Goal: Task Accomplishment & Management: Use online tool/utility

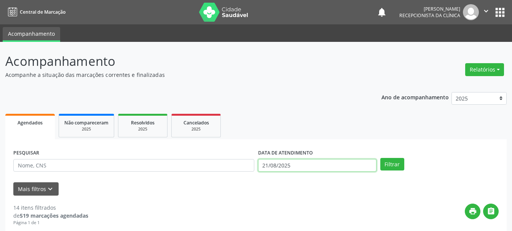
click at [311, 168] on input "21/08/2025" at bounding box center [317, 165] width 118 height 13
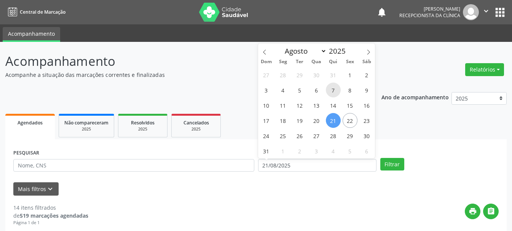
click at [335, 90] on span "7" at bounding box center [333, 90] width 15 height 15
type input "[DATE]"
click at [335, 90] on span "7" at bounding box center [333, 90] width 15 height 15
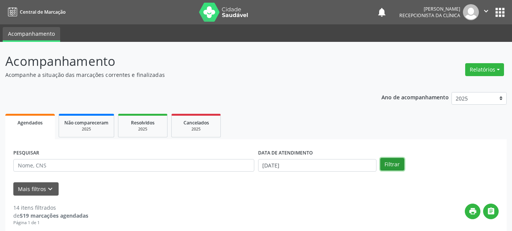
click at [392, 166] on button "Filtrar" at bounding box center [392, 164] width 24 height 13
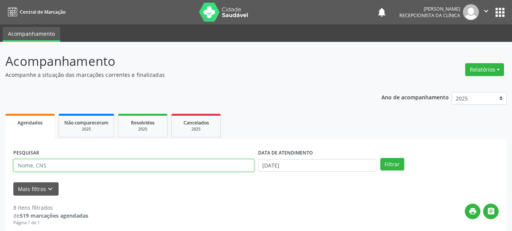
click at [202, 168] on input "text" at bounding box center [133, 165] width 241 height 13
type input "700009450396307"
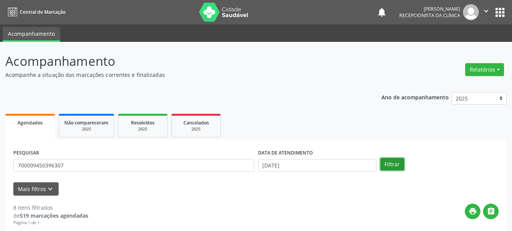
click at [388, 164] on button "Filtrar" at bounding box center [392, 164] width 24 height 13
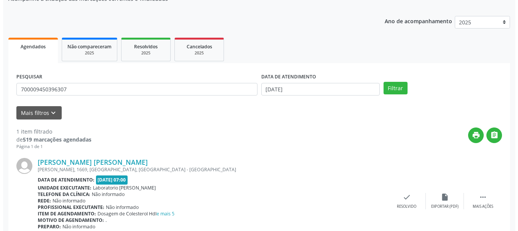
scroll to position [111, 0]
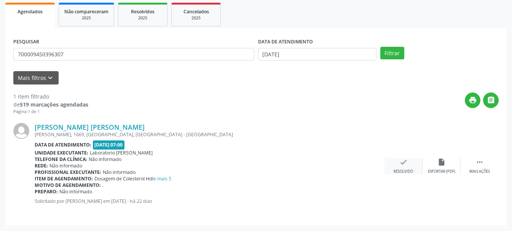
click at [399, 167] on div "check Resolvido" at bounding box center [403, 166] width 38 height 16
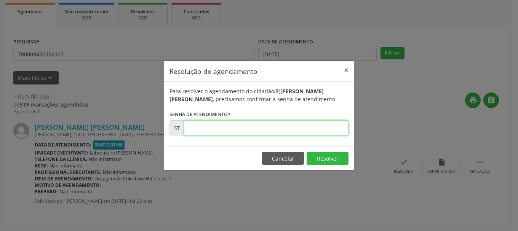
click at [291, 133] on input "text" at bounding box center [266, 127] width 164 height 15
type input "00014165"
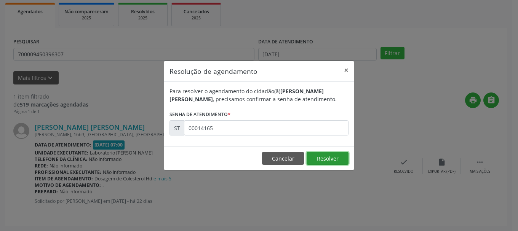
click at [322, 158] on button "Resolver" at bounding box center [327, 158] width 42 height 13
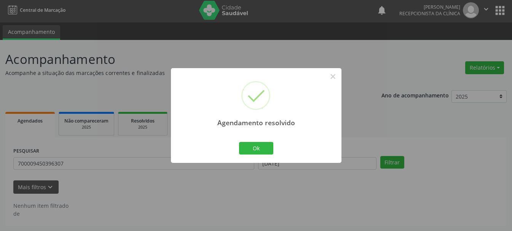
scroll to position [2, 0]
click at [261, 144] on button "Ok" at bounding box center [256, 148] width 34 height 13
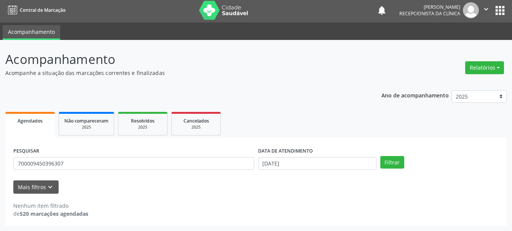
click at [191, 170] on div "PESQUISAR 700009450396307" at bounding box center [133, 160] width 245 height 30
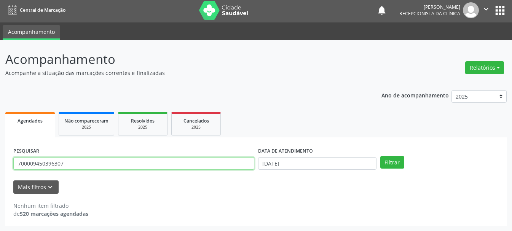
click at [194, 162] on input "700009450396307" at bounding box center [133, 163] width 241 height 13
type input "7"
click at [230, 165] on input "text" at bounding box center [133, 163] width 241 height 13
type input "898005932153441"
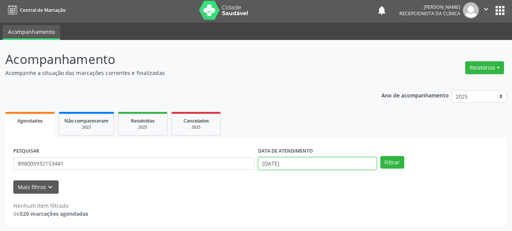
click at [296, 164] on input "[DATE]" at bounding box center [317, 163] width 118 height 13
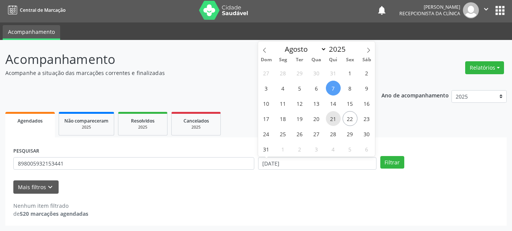
click at [336, 117] on span "21" at bounding box center [333, 118] width 15 height 15
type input "21/08/2025"
click at [336, 117] on span "21" at bounding box center [333, 118] width 15 height 15
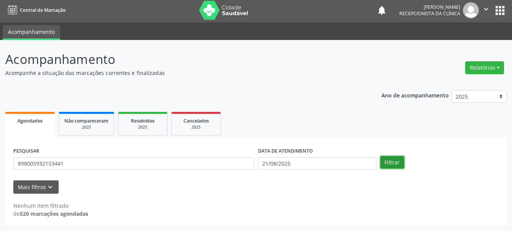
click at [390, 158] on button "Filtrar" at bounding box center [392, 162] width 24 height 13
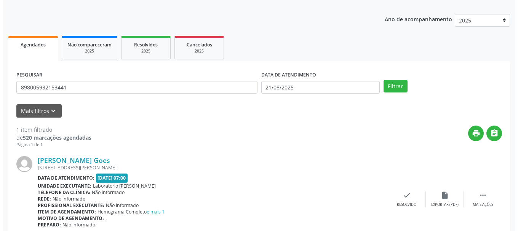
scroll to position [111, 0]
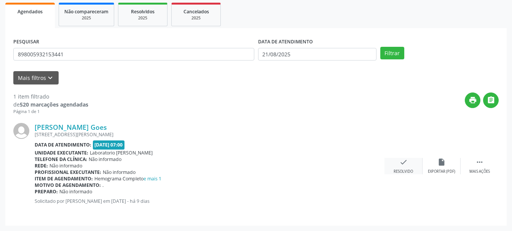
click at [408, 166] on div "check Resolvido" at bounding box center [403, 166] width 38 height 16
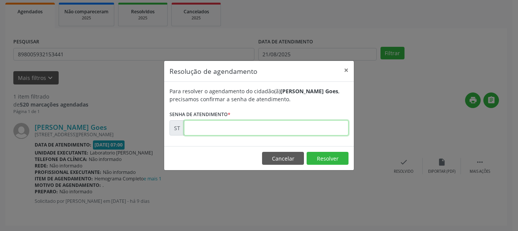
click at [237, 124] on input "text" at bounding box center [266, 127] width 164 height 15
type input "00016151"
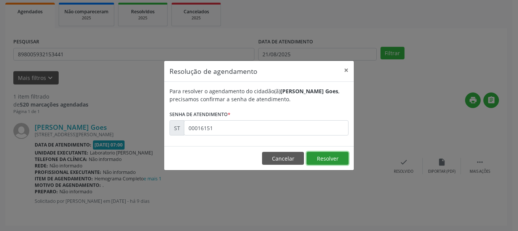
click at [315, 156] on button "Resolver" at bounding box center [327, 158] width 42 height 13
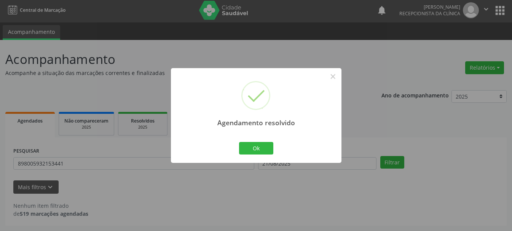
scroll to position [2, 0]
click at [269, 144] on button "Ok" at bounding box center [256, 148] width 34 height 13
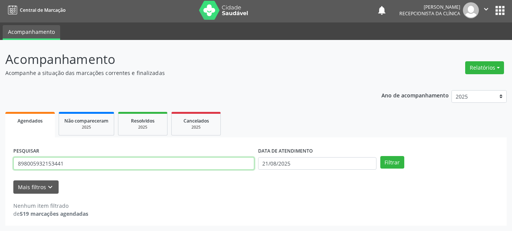
click at [238, 162] on input "898005932153441" at bounding box center [133, 163] width 241 height 13
type input "8"
type input "701204025691117"
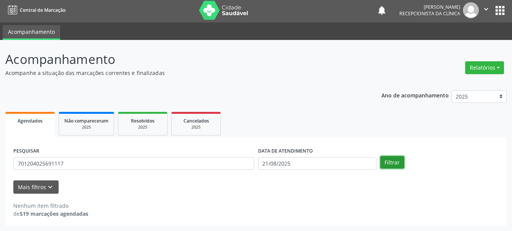
click at [401, 162] on button "Filtrar" at bounding box center [392, 162] width 24 height 13
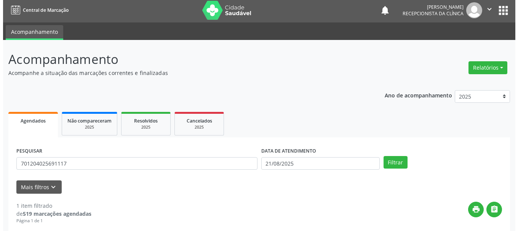
scroll to position [111, 0]
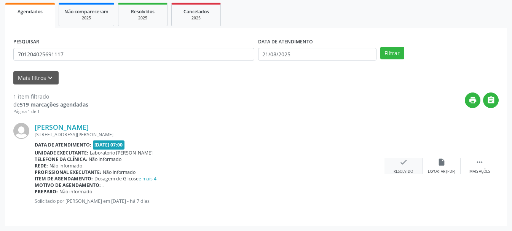
click at [410, 166] on div "check Resolvido" at bounding box center [403, 166] width 38 height 16
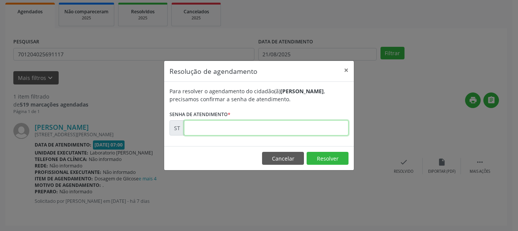
click at [312, 132] on input "text" at bounding box center [266, 127] width 164 height 15
type input "00016452"
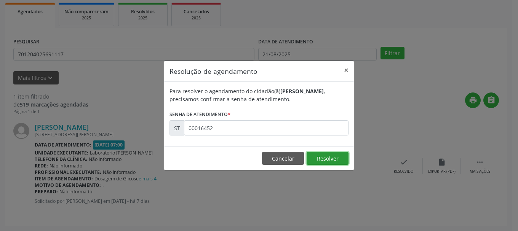
click at [323, 156] on button "Resolver" at bounding box center [327, 158] width 42 height 13
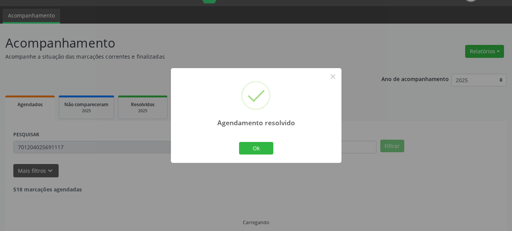
scroll to position [2, 0]
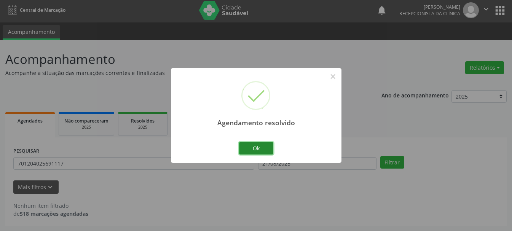
click at [260, 145] on button "Ok" at bounding box center [256, 148] width 34 height 13
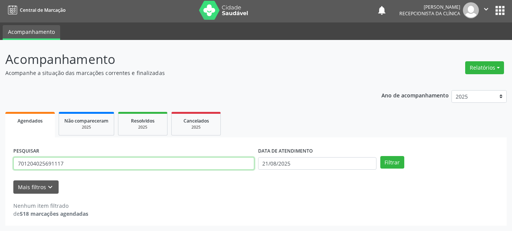
click at [165, 161] on input "701204025691117" at bounding box center [133, 163] width 241 height 13
type input "7"
type input "898004178369018"
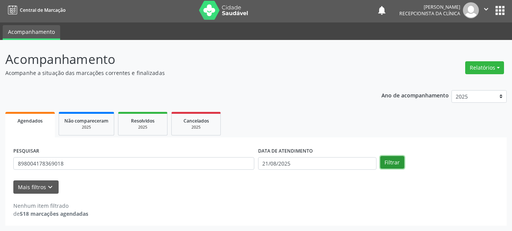
click at [401, 162] on button "Filtrar" at bounding box center [392, 162] width 24 height 13
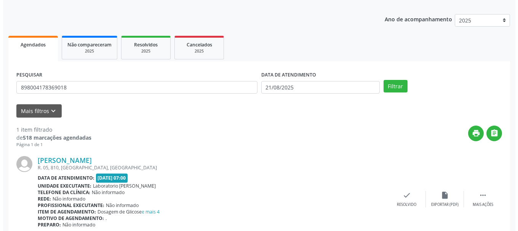
scroll to position [111, 0]
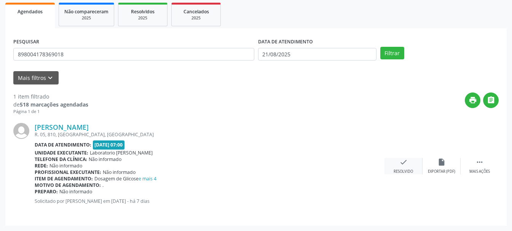
click at [397, 165] on div "check Resolvido" at bounding box center [403, 166] width 38 height 16
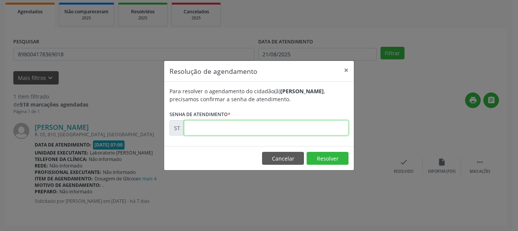
click at [227, 124] on input "text" at bounding box center [266, 127] width 164 height 15
type input "00016450"
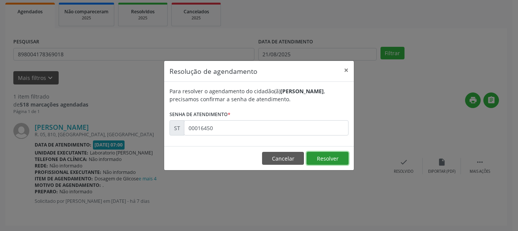
click at [329, 155] on button "Resolver" at bounding box center [327, 158] width 42 height 13
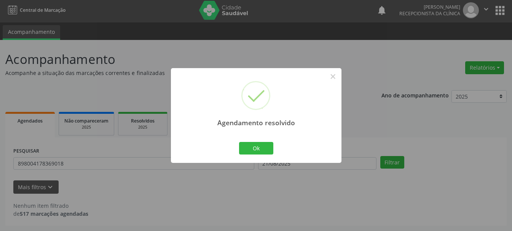
scroll to position [2, 0]
drag, startPoint x: 270, startPoint y: 146, endPoint x: 263, endPoint y: 150, distance: 8.6
click at [269, 147] on button "Ok" at bounding box center [256, 148] width 34 height 13
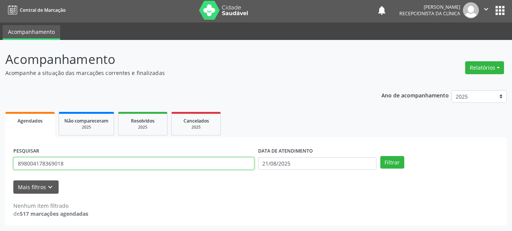
click at [127, 165] on input "898004178369018" at bounding box center [133, 163] width 241 height 13
type input "8"
type input "706907159245933"
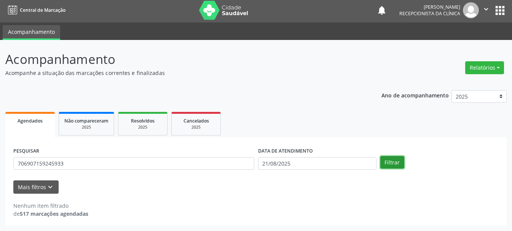
click at [385, 164] on button "Filtrar" at bounding box center [392, 162] width 24 height 13
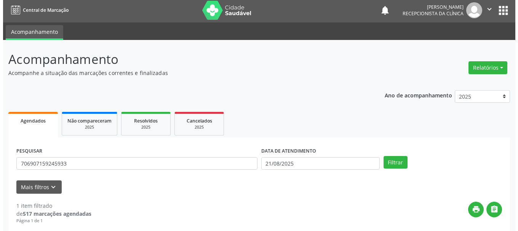
scroll to position [111, 0]
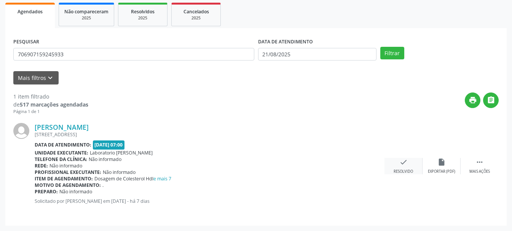
click at [398, 164] on div "check Resolvido" at bounding box center [403, 166] width 38 height 16
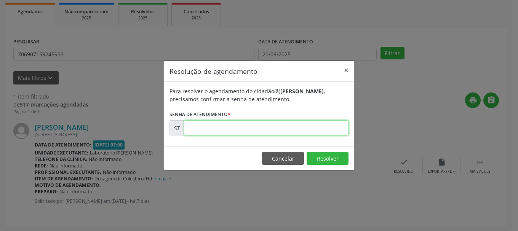
click at [298, 127] on input "text" at bounding box center [266, 127] width 164 height 15
type input "00016442"
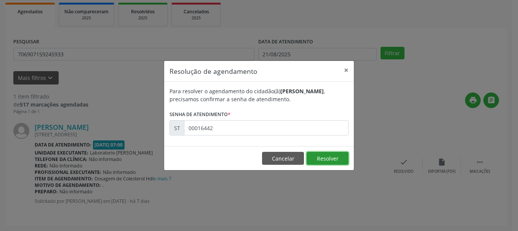
click at [335, 159] on button "Resolver" at bounding box center [327, 158] width 42 height 13
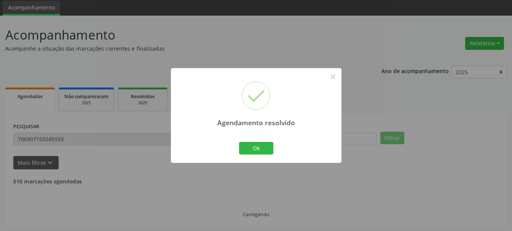
scroll to position [2, 0]
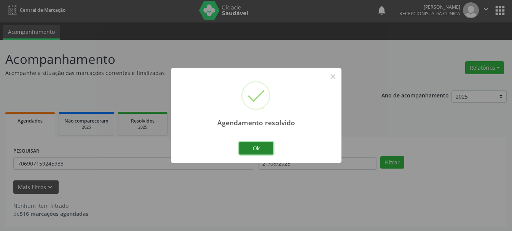
click at [264, 145] on button "Ok" at bounding box center [256, 148] width 34 height 13
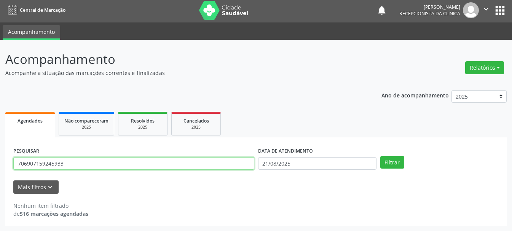
click at [202, 165] on input "706907159245933" at bounding box center [133, 163] width 241 height 13
type input "7"
type input "898003730556179"
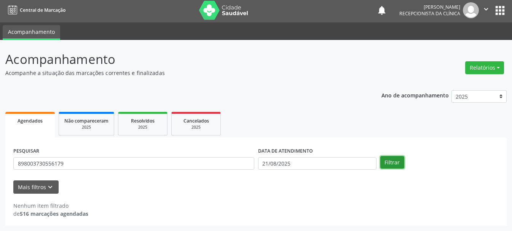
click at [391, 161] on button "Filtrar" at bounding box center [392, 162] width 24 height 13
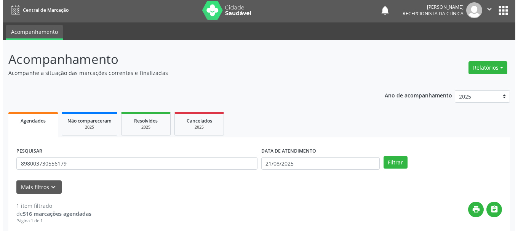
scroll to position [111, 0]
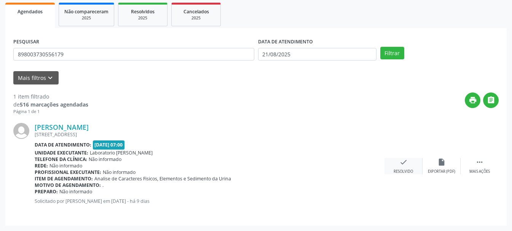
click at [405, 173] on div "Resolvido" at bounding box center [402, 171] width 19 height 5
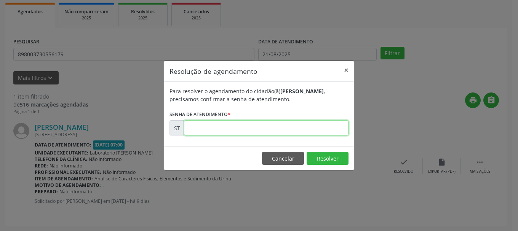
click at [211, 124] on input "text" at bounding box center [266, 127] width 164 height 15
type input "00016103"
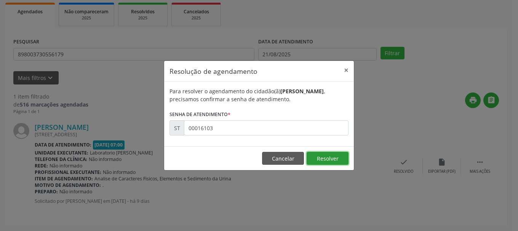
click at [336, 158] on button "Resolver" at bounding box center [327, 158] width 42 height 13
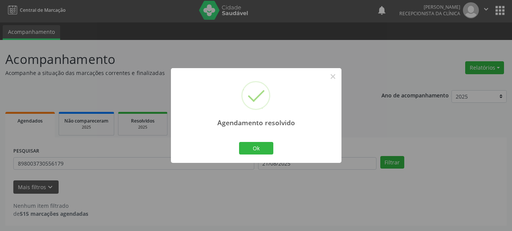
scroll to position [2, 0]
click at [259, 151] on button "Ok" at bounding box center [256, 148] width 34 height 13
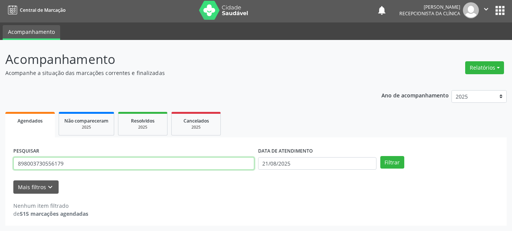
click at [105, 162] on input "898003730556179" at bounding box center [133, 163] width 241 height 13
type input "8"
type input "1"
type input "706007336644949"
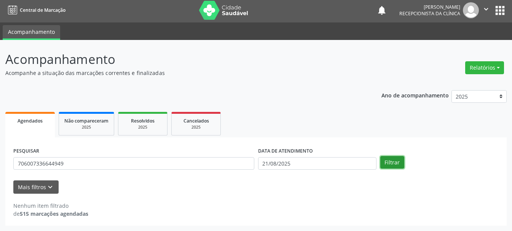
click at [400, 166] on button "Filtrar" at bounding box center [392, 162] width 24 height 13
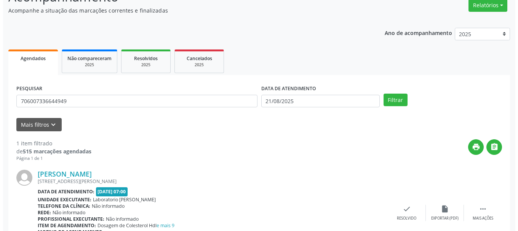
scroll to position [102, 0]
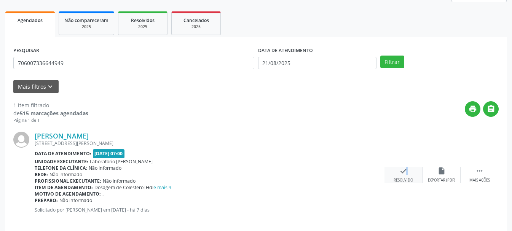
click at [402, 171] on icon "check" at bounding box center [403, 171] width 8 height 8
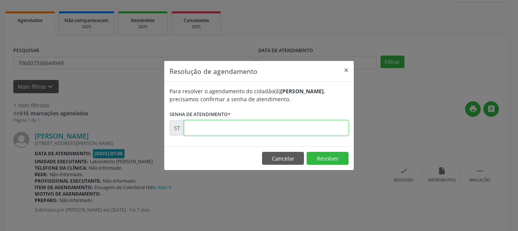
click at [283, 128] on input "text" at bounding box center [266, 127] width 164 height 15
type input "00016435"
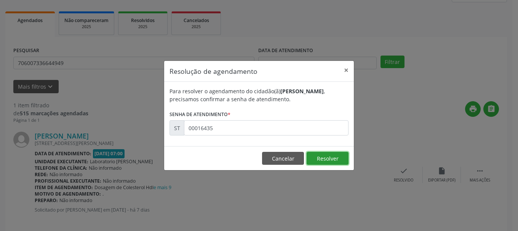
click at [336, 159] on button "Resolver" at bounding box center [327, 158] width 42 height 13
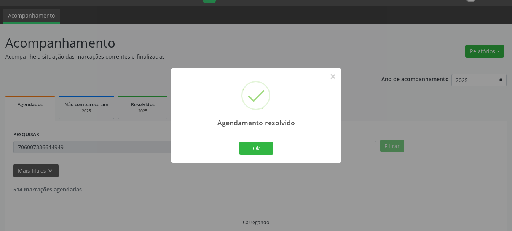
scroll to position [2, 0]
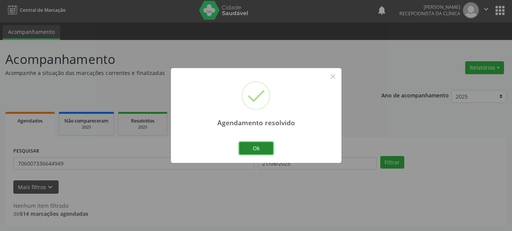
click at [266, 148] on button "Ok" at bounding box center [256, 148] width 34 height 13
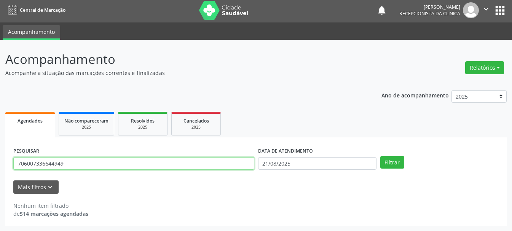
click at [228, 166] on input "706007336644949" at bounding box center [133, 163] width 241 height 13
type input "701800242519976"
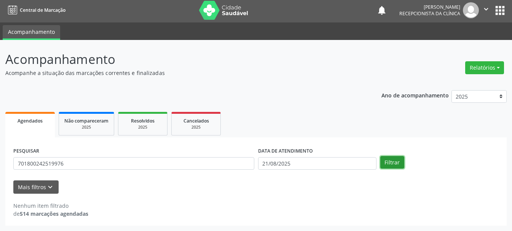
click at [401, 164] on button "Filtrar" at bounding box center [392, 162] width 24 height 13
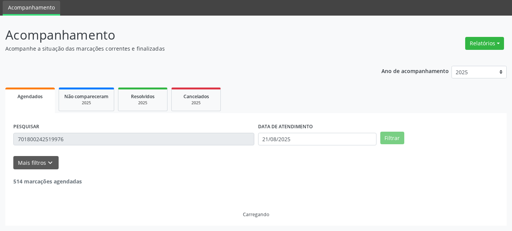
scroll to position [0, 0]
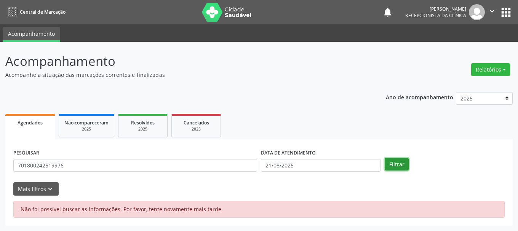
click at [394, 163] on button "Filtrar" at bounding box center [396, 164] width 24 height 13
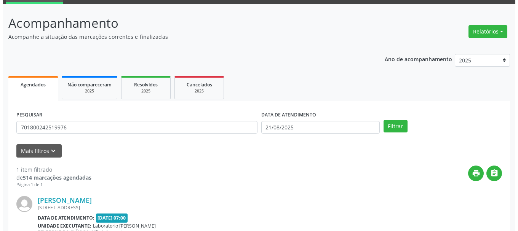
scroll to position [76, 0]
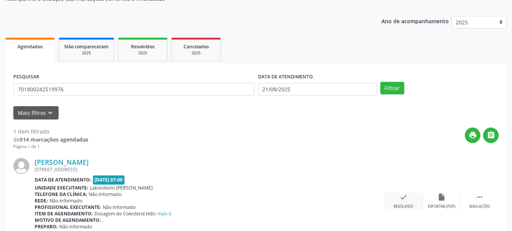
click at [394, 199] on div "check Resolvido" at bounding box center [403, 201] width 38 height 16
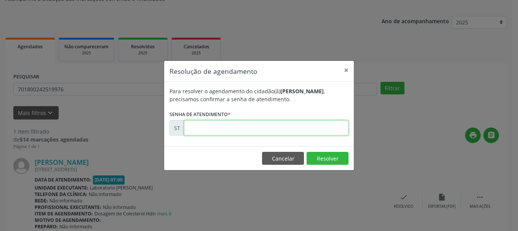
click at [298, 127] on input "text" at bounding box center [266, 127] width 164 height 15
type input "00016439"
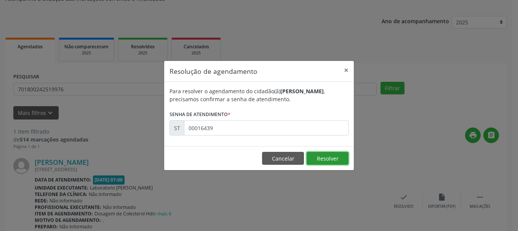
click at [320, 161] on button "Resolver" at bounding box center [327, 158] width 42 height 13
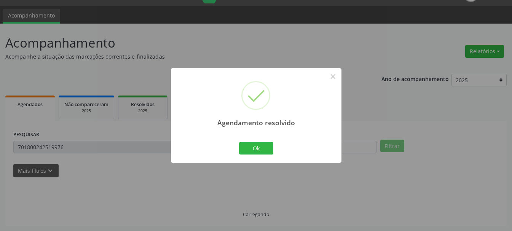
scroll to position [2, 0]
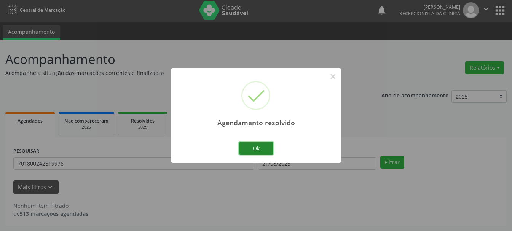
click at [265, 148] on button "Ok" at bounding box center [256, 148] width 34 height 13
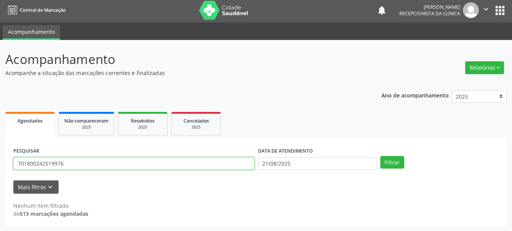
click at [218, 162] on input "701800242519976" at bounding box center [133, 163] width 241 height 13
type input "704106107891370"
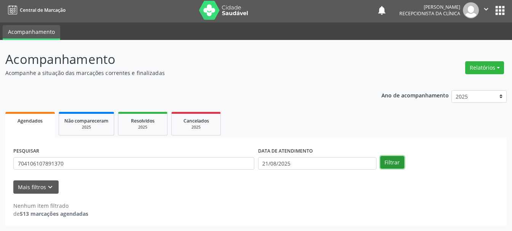
click at [394, 162] on button "Filtrar" at bounding box center [392, 162] width 24 height 13
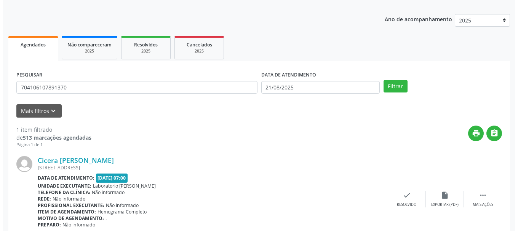
scroll to position [111, 0]
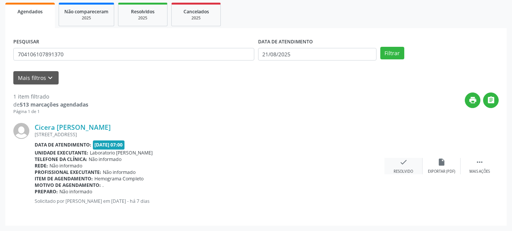
click at [395, 166] on div "check Resolvido" at bounding box center [403, 166] width 38 height 16
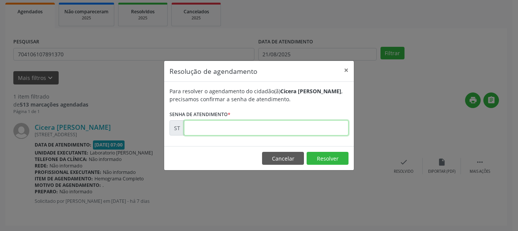
click at [205, 131] on input "text" at bounding box center [266, 127] width 164 height 15
type input "00016434"
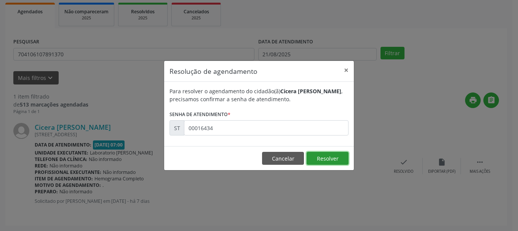
click at [336, 158] on button "Resolver" at bounding box center [327, 158] width 42 height 13
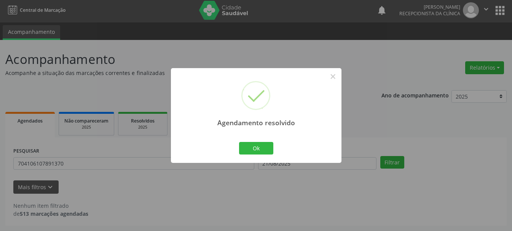
scroll to position [2, 0]
click at [267, 148] on button "Ok" at bounding box center [256, 148] width 34 height 13
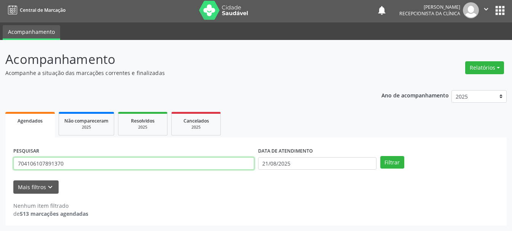
click at [213, 166] on input "704106107891370" at bounding box center [133, 163] width 241 height 13
type input "7"
type input "160362889490006"
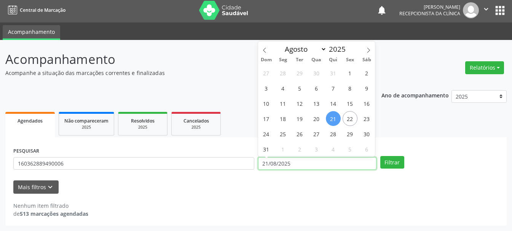
click at [314, 164] on input "21/08/2025" at bounding box center [317, 163] width 118 height 13
click at [329, 101] on span "14" at bounding box center [333, 103] width 15 height 15
type input "[DATE]"
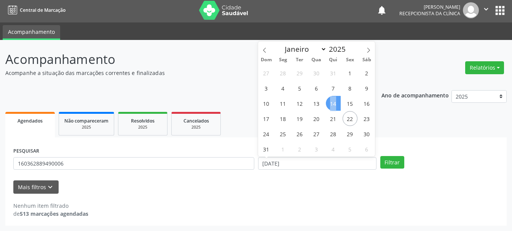
click at [329, 101] on span "14" at bounding box center [333, 103] width 15 height 15
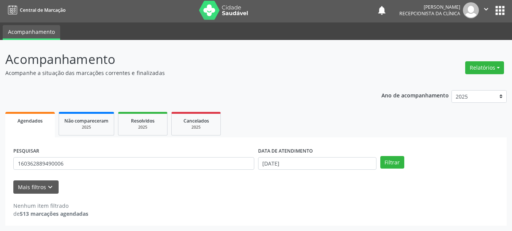
click at [376, 167] on div "DATA DE ATENDIMENTO [DATE]" at bounding box center [317, 160] width 122 height 30
click at [394, 164] on button "Filtrar" at bounding box center [392, 162] width 24 height 13
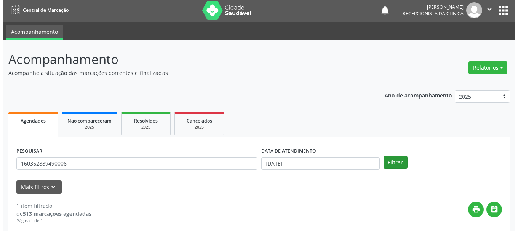
scroll to position [111, 0]
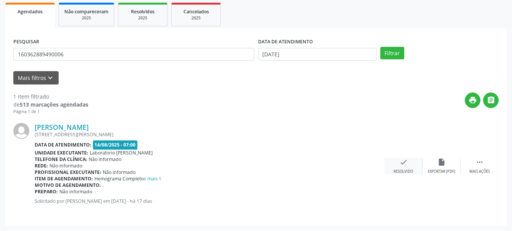
click at [397, 162] on div "check Resolvido" at bounding box center [403, 166] width 38 height 16
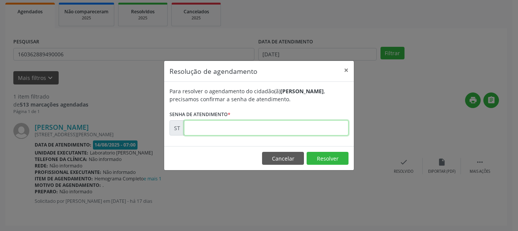
click at [269, 132] on input "text" at bounding box center [266, 127] width 164 height 15
type input "00015093"
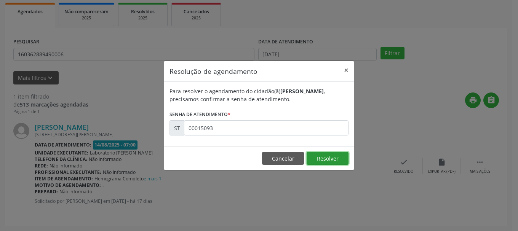
click at [338, 154] on button "Resolver" at bounding box center [327, 158] width 42 height 13
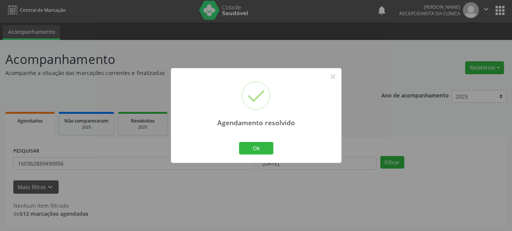
scroll to position [2, 0]
click at [241, 146] on button "Ok" at bounding box center [256, 148] width 34 height 13
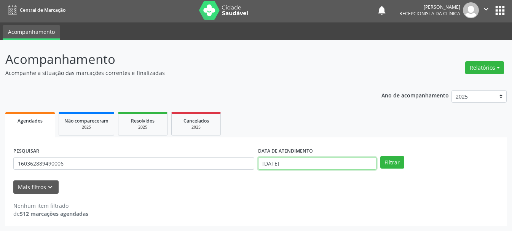
click at [281, 166] on input "[DATE]" at bounding box center [317, 163] width 118 height 13
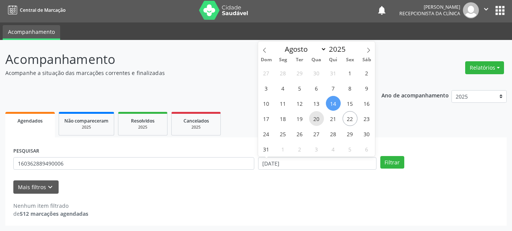
click at [322, 116] on span "20" at bounding box center [316, 118] width 15 height 15
type input "[DATE]"
click at [322, 116] on span "20" at bounding box center [316, 118] width 15 height 15
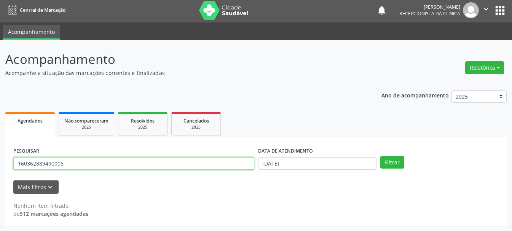
click at [170, 162] on input "160362889490006" at bounding box center [133, 163] width 241 height 13
type input "1"
type input "700401997374944"
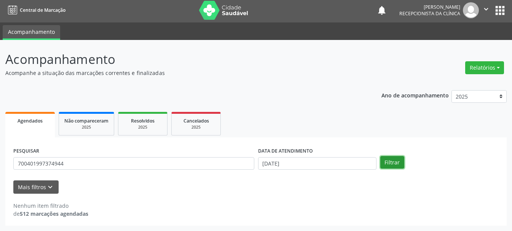
click at [388, 163] on button "Filtrar" at bounding box center [392, 162] width 24 height 13
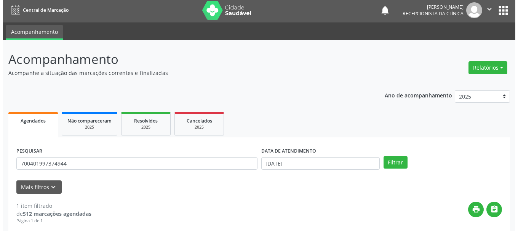
scroll to position [111, 0]
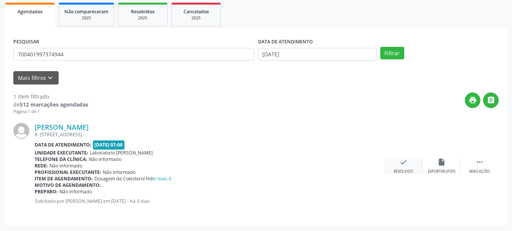
click at [411, 169] on div "Resolvido" at bounding box center [402, 171] width 19 height 5
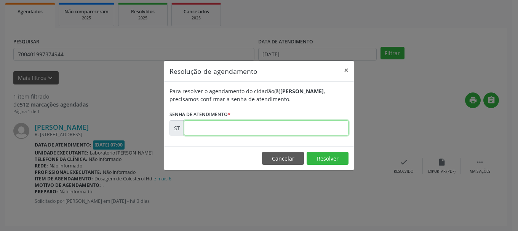
click at [299, 131] on input "text" at bounding box center [266, 127] width 164 height 15
type input "00016683"
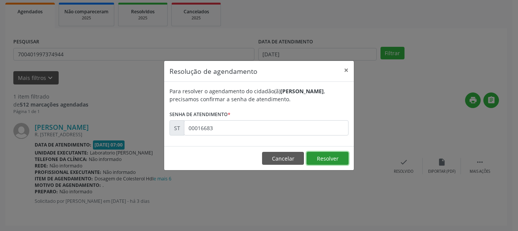
click at [332, 158] on button "Resolver" at bounding box center [327, 158] width 42 height 13
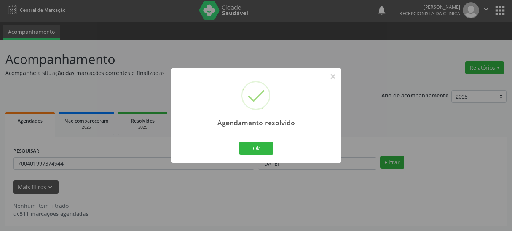
scroll to position [2, 0]
drag, startPoint x: 263, startPoint y: 147, endPoint x: 224, endPoint y: 172, distance: 46.9
click at [263, 147] on button "Ok" at bounding box center [256, 148] width 34 height 13
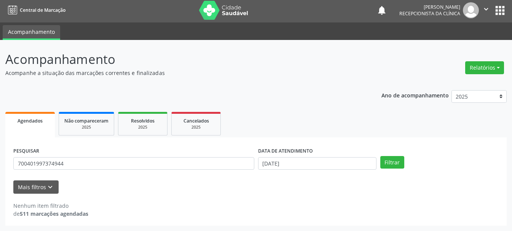
drag, startPoint x: 223, startPoint y: 172, endPoint x: 223, endPoint y: 164, distance: 8.0
click at [223, 171] on div "PESQUISAR 700401997374944" at bounding box center [133, 160] width 245 height 30
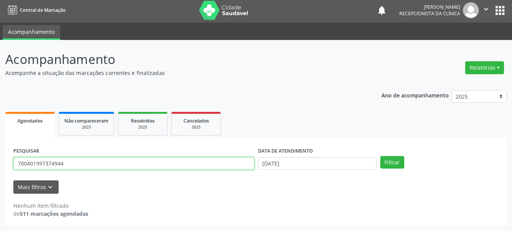
click at [223, 164] on input "700401997374944" at bounding box center [133, 163] width 241 height 13
type input "702503384098133"
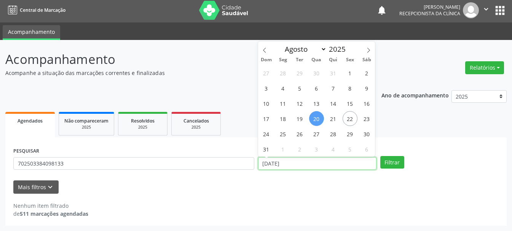
click at [306, 158] on input "[DATE]" at bounding box center [317, 163] width 118 height 13
click at [335, 105] on span "14" at bounding box center [333, 103] width 15 height 15
type input "[DATE]"
click at [335, 105] on span "14" at bounding box center [333, 103] width 15 height 15
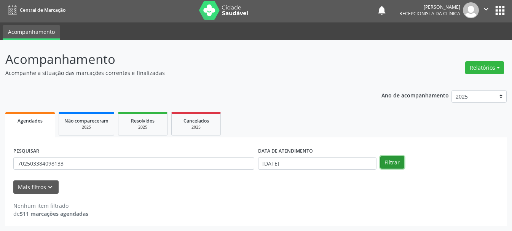
click at [387, 158] on button "Filtrar" at bounding box center [392, 162] width 24 height 13
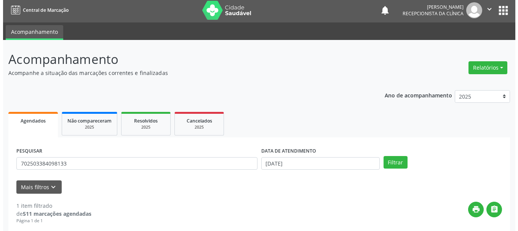
scroll to position [111, 0]
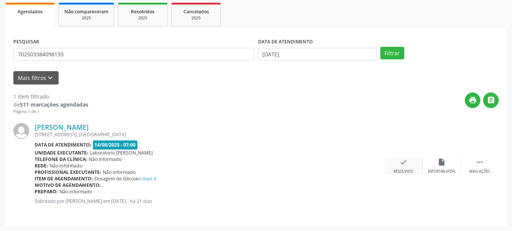
click at [398, 165] on div "check Resolvido" at bounding box center [403, 166] width 38 height 16
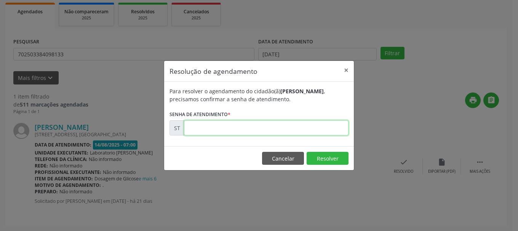
click at [225, 128] on input "text" at bounding box center [266, 127] width 164 height 15
type input "00014556"
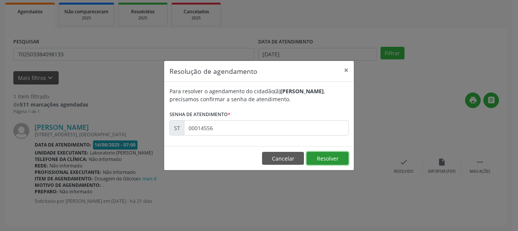
click at [331, 160] on button "Resolver" at bounding box center [327, 158] width 42 height 13
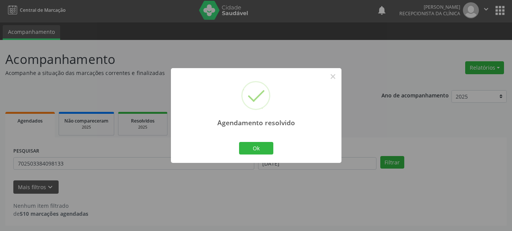
scroll to position [2, 0]
click at [236, 147] on div "Agendamento resolvido × Ok Cancel" at bounding box center [256, 115] width 170 height 95
click at [272, 157] on div "Agendamento resolvido × Ok Cancel" at bounding box center [256, 115] width 170 height 95
drag, startPoint x: 269, startPoint y: 150, endPoint x: 222, endPoint y: 153, distance: 47.6
click at [269, 150] on button "Ok" at bounding box center [256, 148] width 34 height 13
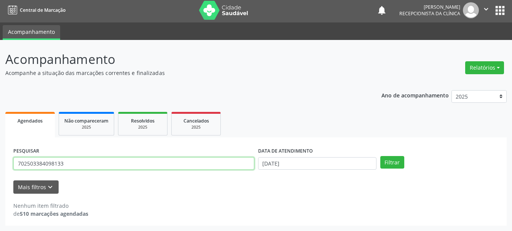
click at [170, 160] on input "702503384098133" at bounding box center [133, 163] width 241 height 13
type input "709206241068934"
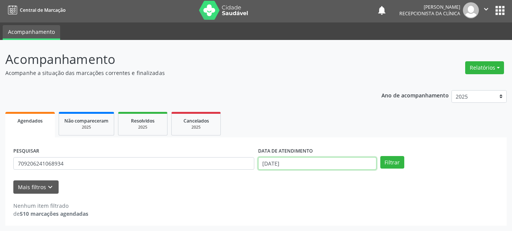
click at [286, 167] on input "[DATE]" at bounding box center [317, 163] width 118 height 13
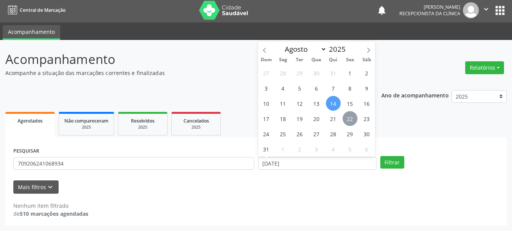
click at [349, 119] on span "22" at bounding box center [349, 118] width 15 height 15
type input "[DATE]"
click at [349, 119] on span "22" at bounding box center [349, 118] width 15 height 15
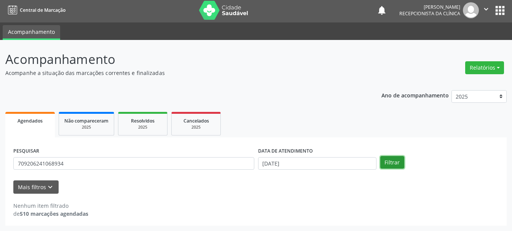
click at [387, 162] on button "Filtrar" at bounding box center [392, 162] width 24 height 13
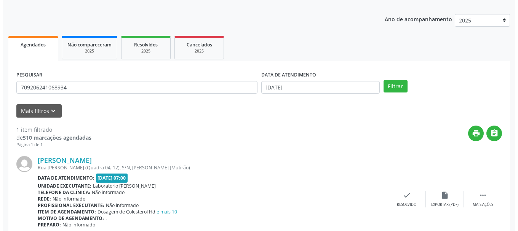
scroll to position [111, 0]
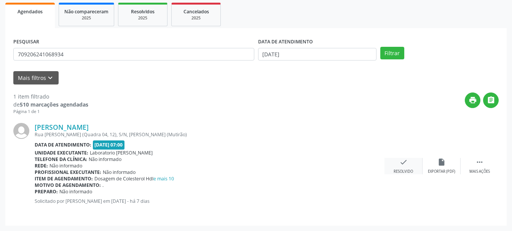
click at [403, 168] on div "check Resolvido" at bounding box center [403, 166] width 38 height 16
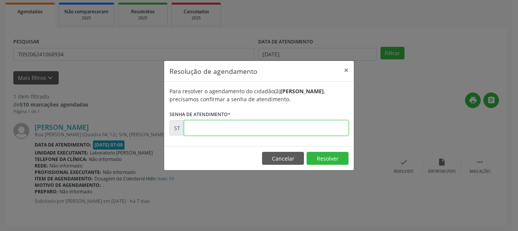
click at [266, 127] on input "text" at bounding box center [266, 127] width 164 height 15
type input "00016470"
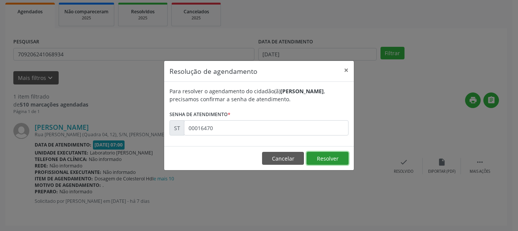
click at [323, 155] on button "Resolver" at bounding box center [327, 158] width 42 height 13
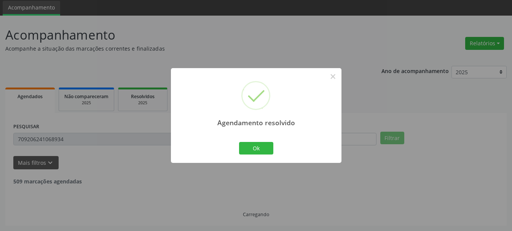
scroll to position [2, 0]
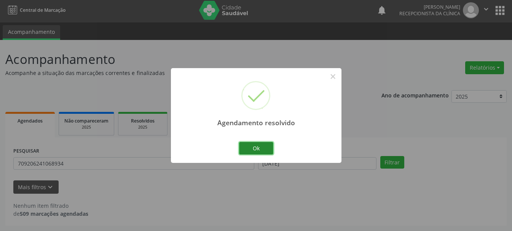
click at [270, 146] on button "Ok" at bounding box center [256, 148] width 34 height 13
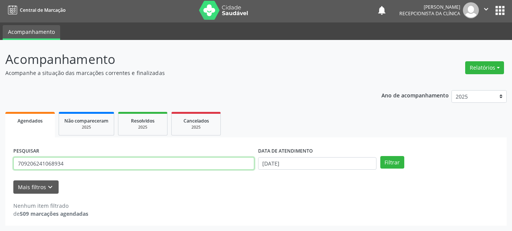
click at [193, 162] on input "709206241068934" at bounding box center [133, 163] width 241 height 13
type input "704606692460923"
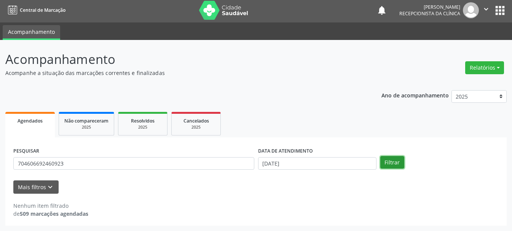
click at [387, 158] on button "Filtrar" at bounding box center [392, 162] width 24 height 13
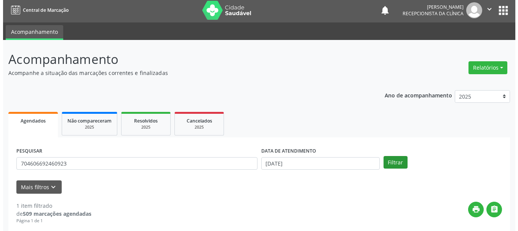
scroll to position [111, 0]
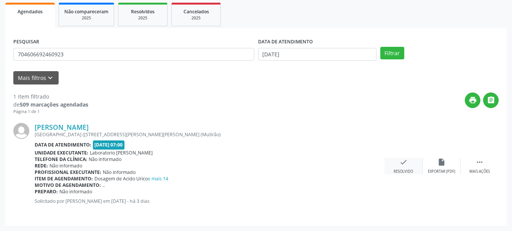
click at [403, 158] on icon "check" at bounding box center [403, 162] width 8 height 8
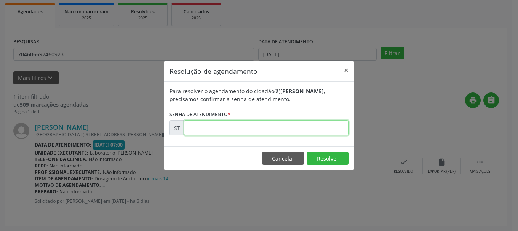
click at [300, 131] on input "text" at bounding box center [266, 127] width 164 height 15
type input "00016737"
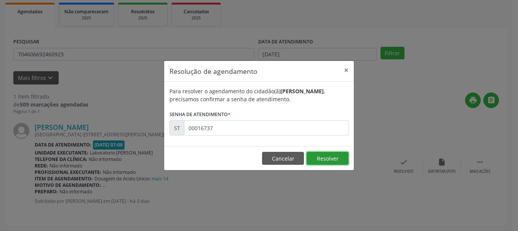
click at [334, 155] on button "Resolver" at bounding box center [327, 158] width 42 height 13
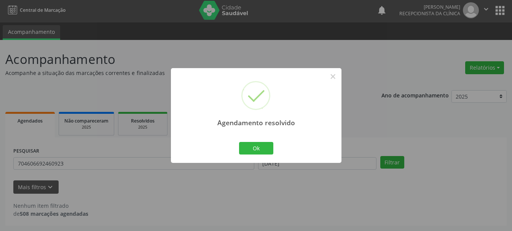
scroll to position [2, 0]
click at [254, 147] on button "Ok" at bounding box center [256, 148] width 34 height 13
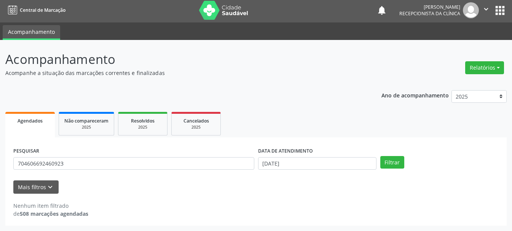
click at [129, 156] on div "PESQUISAR 704606692460923" at bounding box center [133, 160] width 245 height 30
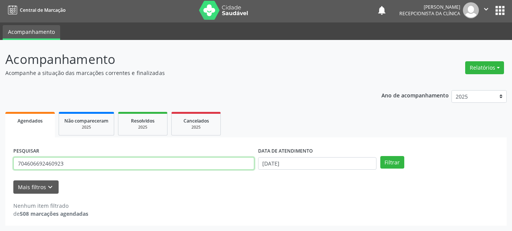
click at [126, 161] on input "704606692460923" at bounding box center [133, 163] width 241 height 13
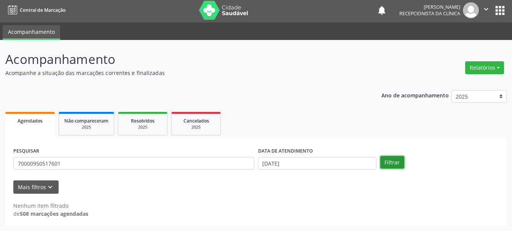
click at [388, 162] on button "Filtrar" at bounding box center [392, 162] width 24 height 13
click at [194, 170] on div "PESQUISAR 70000950517601" at bounding box center [133, 160] width 245 height 30
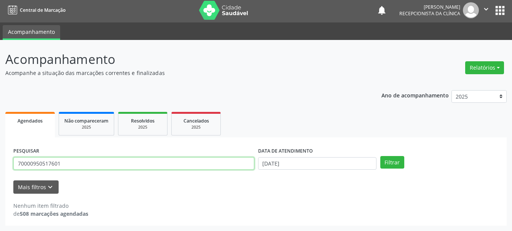
click at [196, 162] on input "70000950517601" at bounding box center [133, 163] width 241 height 13
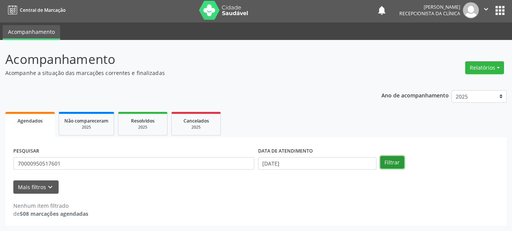
click at [393, 164] on button "Filtrar" at bounding box center [392, 162] width 24 height 13
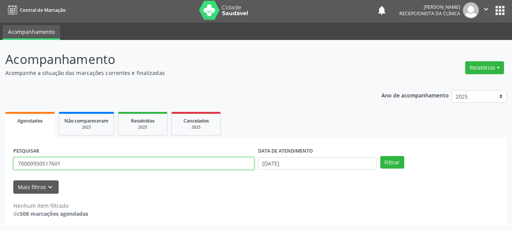
click at [18, 164] on input "70000950517601" at bounding box center [133, 163] width 241 height 13
click at [25, 163] on input "70000950517601" at bounding box center [133, 163] width 241 height 13
click at [27, 165] on input "70000950517601" at bounding box center [133, 163] width 241 height 13
click at [26, 161] on input "700000950517601" at bounding box center [133, 163] width 241 height 13
type input "700000950517601"
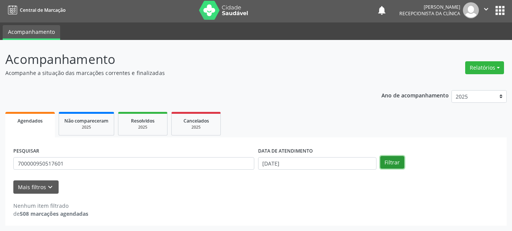
click at [401, 163] on button "Filtrar" at bounding box center [392, 162] width 24 height 13
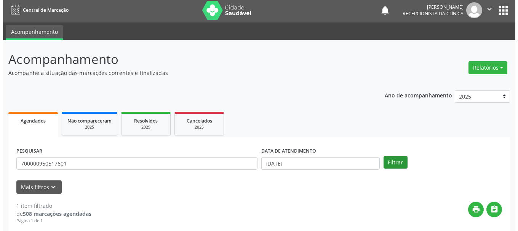
scroll to position [111, 0]
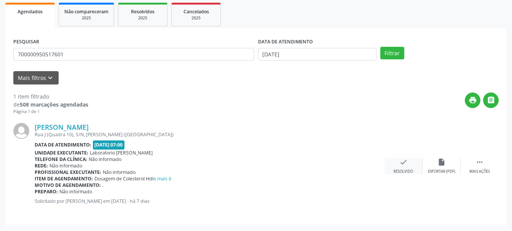
click at [403, 168] on div "check Resolvido" at bounding box center [403, 166] width 38 height 16
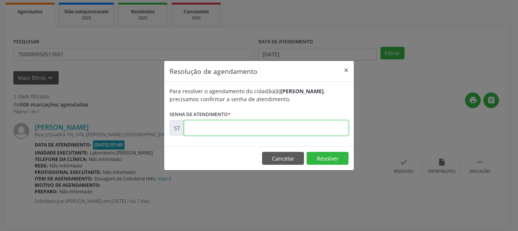
click at [293, 123] on input "text" at bounding box center [266, 127] width 164 height 15
type input "00016475"
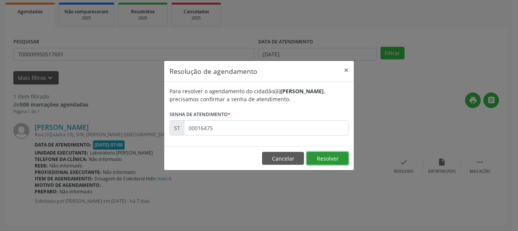
click at [323, 160] on button "Resolver" at bounding box center [327, 158] width 42 height 13
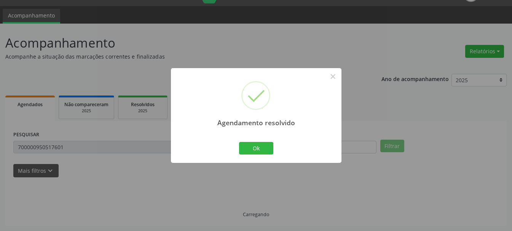
scroll to position [2, 0]
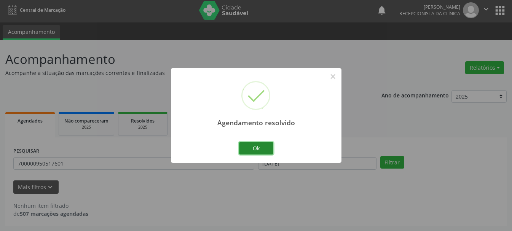
click at [248, 145] on button "Ok" at bounding box center [256, 148] width 34 height 13
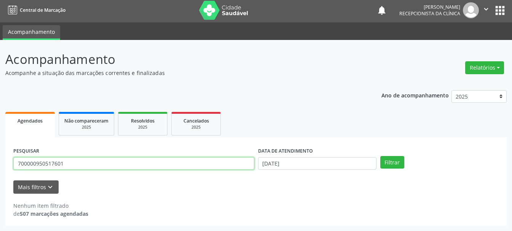
click at [197, 168] on input "700000950517601" at bounding box center [133, 163] width 241 height 13
type input "707000879995337"
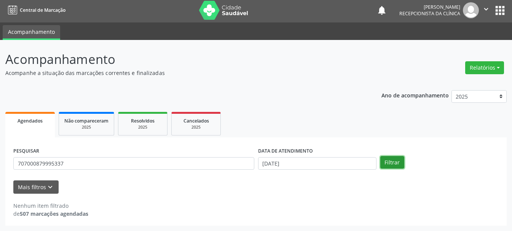
click at [386, 162] on button "Filtrar" at bounding box center [392, 162] width 24 height 13
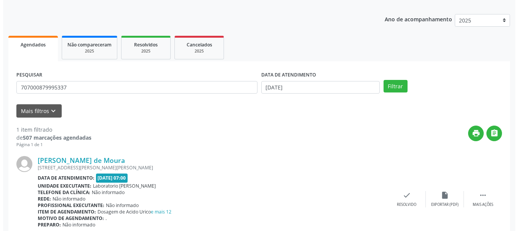
scroll to position [111, 0]
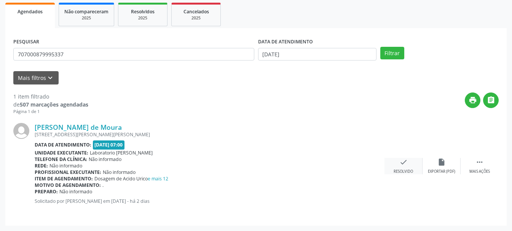
click at [403, 165] on icon "check" at bounding box center [403, 162] width 8 height 8
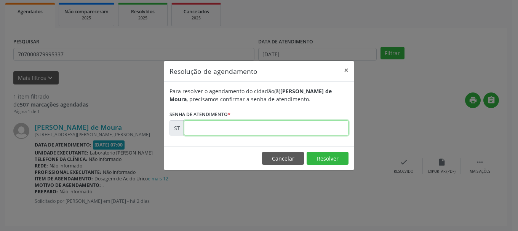
click at [236, 132] on input "text" at bounding box center [266, 127] width 164 height 15
type input "00016787"
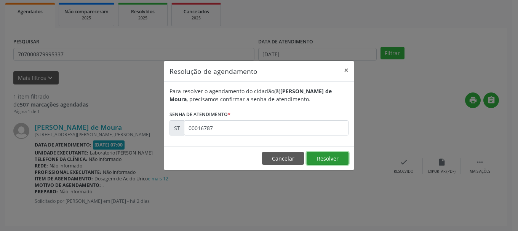
click at [323, 160] on button "Resolver" at bounding box center [327, 158] width 42 height 13
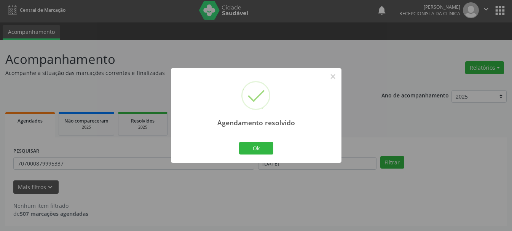
scroll to position [2, 0]
click at [272, 148] on button "Ok" at bounding box center [256, 148] width 34 height 13
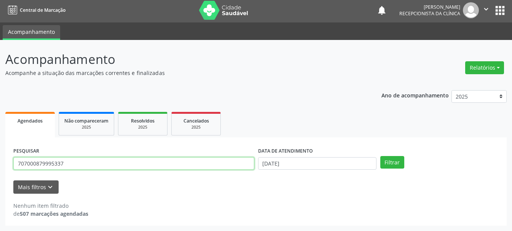
click at [160, 158] on input "707000879995337" at bounding box center [133, 163] width 241 height 13
type input "7"
type input "898002992082572"
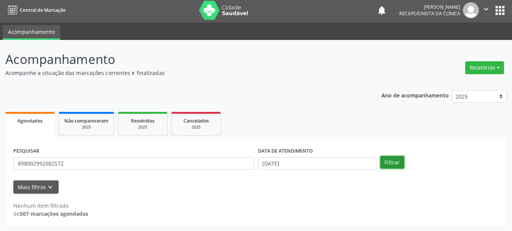
click at [389, 167] on button "Filtrar" at bounding box center [392, 162] width 24 height 13
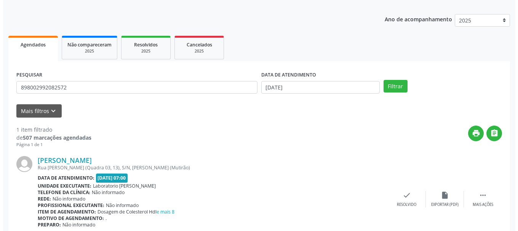
scroll to position [111, 0]
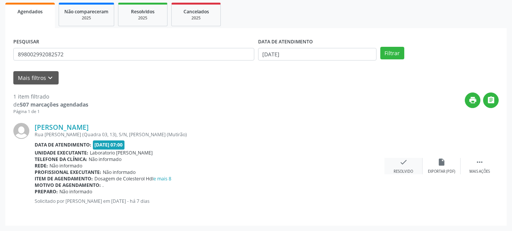
click at [405, 165] on icon "check" at bounding box center [403, 162] width 8 height 8
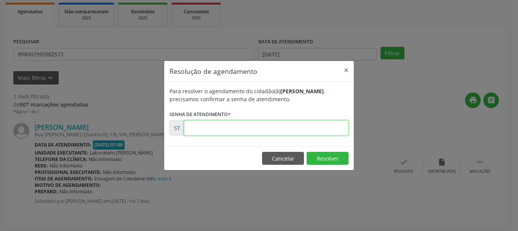
click at [298, 125] on input "text" at bounding box center [266, 127] width 164 height 15
type input "00016481"
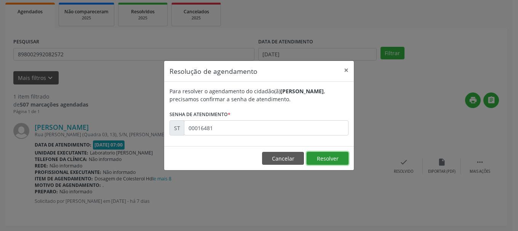
click at [344, 155] on button "Resolver" at bounding box center [327, 158] width 42 height 13
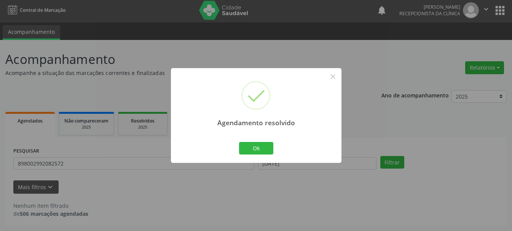
scroll to position [2, 0]
click at [269, 145] on button "Ok" at bounding box center [256, 148] width 34 height 13
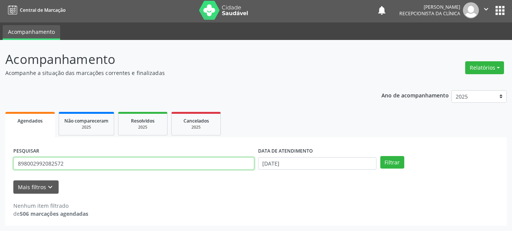
click at [187, 162] on input "898002992082572" at bounding box center [133, 163] width 241 height 13
type input "898006316341999"
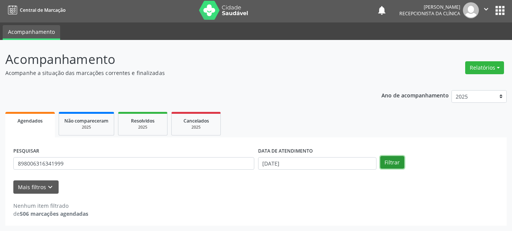
click at [390, 162] on button "Filtrar" at bounding box center [392, 162] width 24 height 13
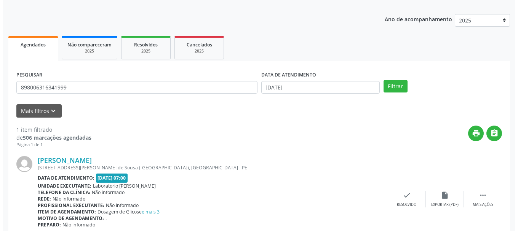
scroll to position [111, 0]
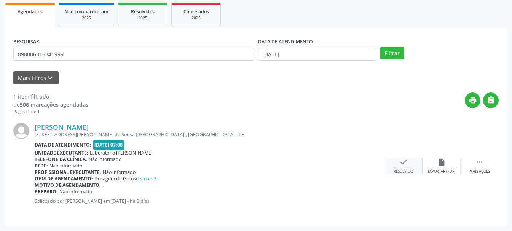
click at [401, 163] on icon "check" at bounding box center [403, 162] width 8 height 8
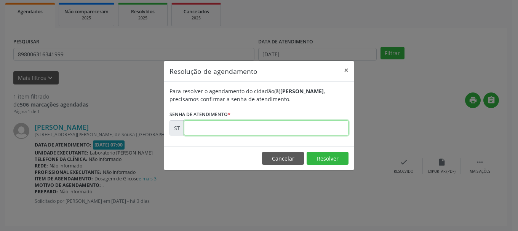
click at [213, 126] on input "text" at bounding box center [266, 127] width 164 height 15
type input "00016739"
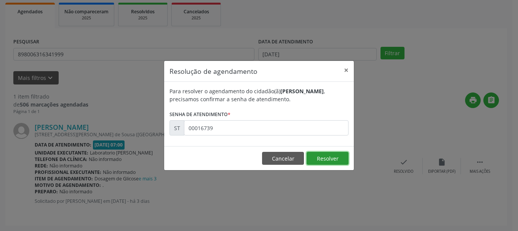
click at [339, 158] on button "Resolver" at bounding box center [327, 158] width 42 height 13
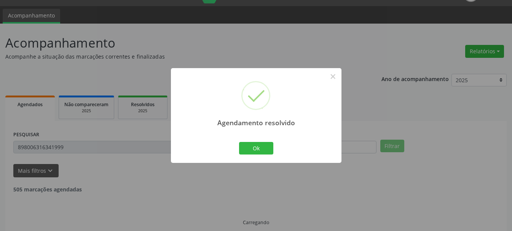
scroll to position [2, 0]
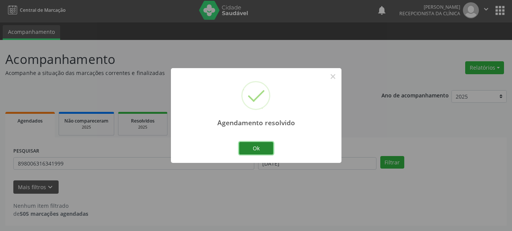
click at [265, 145] on button "Ok" at bounding box center [256, 148] width 34 height 13
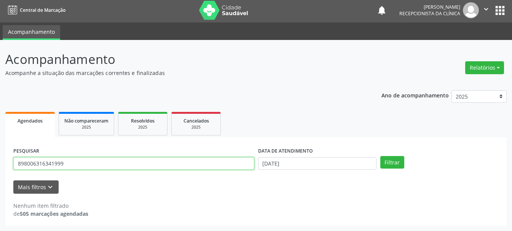
click at [221, 157] on input "898006316341999" at bounding box center [133, 163] width 241 height 13
type input "8"
type input "700007852844604"
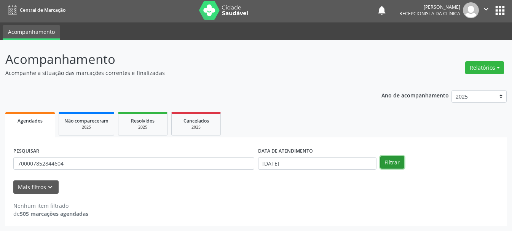
click at [400, 161] on button "Filtrar" at bounding box center [392, 162] width 24 height 13
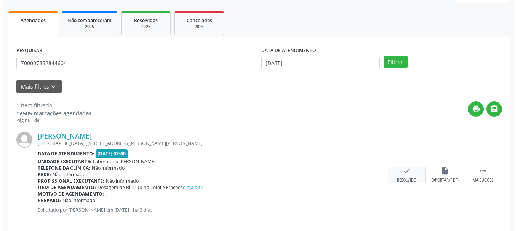
scroll to position [111, 0]
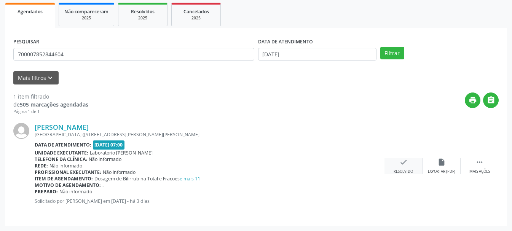
click at [403, 167] on div "check Resolvido" at bounding box center [403, 166] width 38 height 16
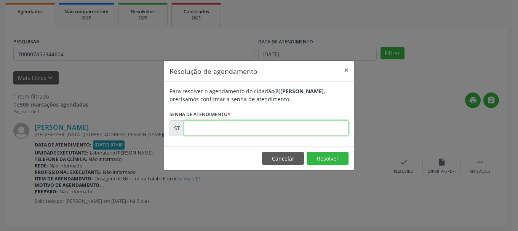
click at [293, 126] on input "text" at bounding box center [266, 127] width 164 height 15
type input "00016742"
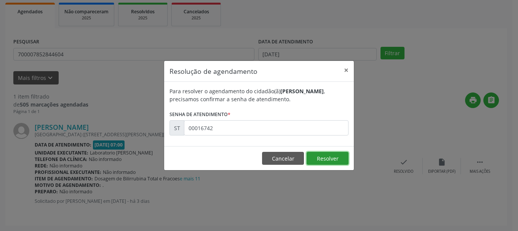
click at [334, 162] on button "Resolver" at bounding box center [327, 158] width 42 height 13
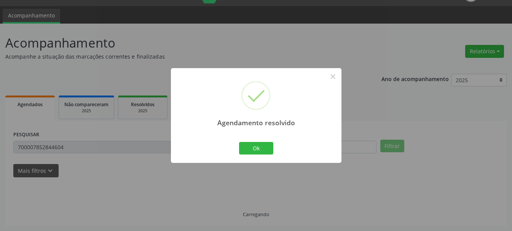
scroll to position [2, 0]
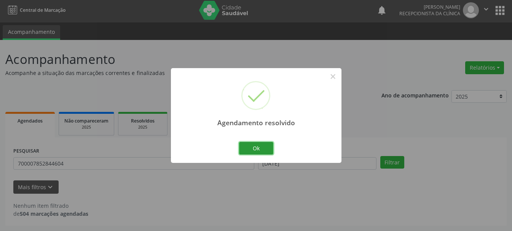
drag, startPoint x: 258, startPoint y: 142, endPoint x: 242, endPoint y: 153, distance: 20.1
click at [257, 142] on button "Ok" at bounding box center [256, 148] width 34 height 13
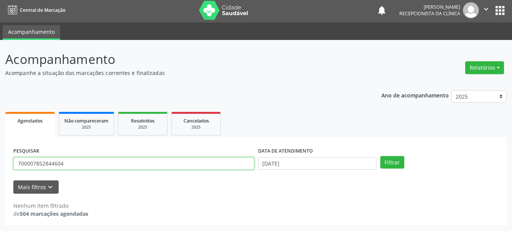
click at [204, 162] on input "700007852844604" at bounding box center [133, 163] width 241 height 13
type input "7"
type input "705606400517316"
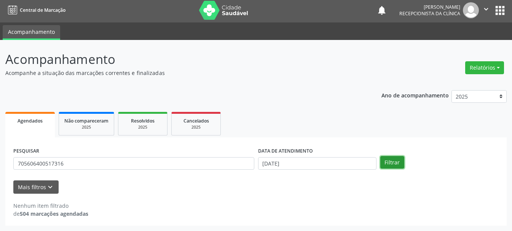
click at [397, 158] on button "Filtrar" at bounding box center [392, 162] width 24 height 13
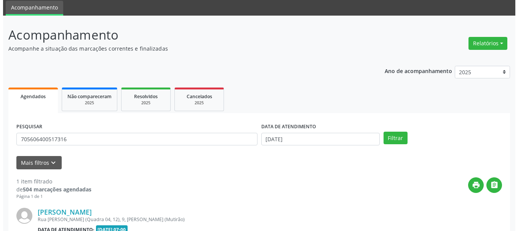
scroll to position [102, 0]
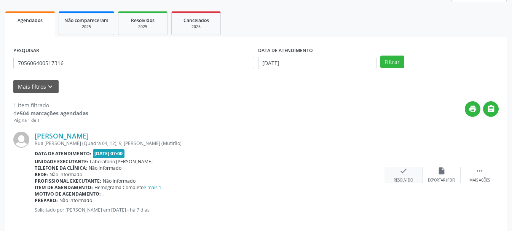
click at [397, 175] on div "check Resolvido" at bounding box center [403, 175] width 38 height 16
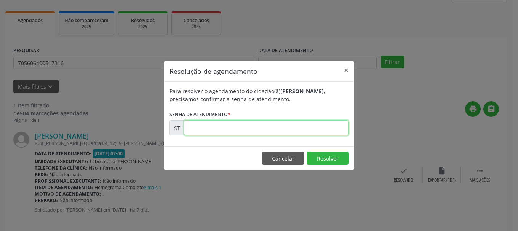
click at [258, 133] on input "text" at bounding box center [266, 127] width 164 height 15
type input "00016474"
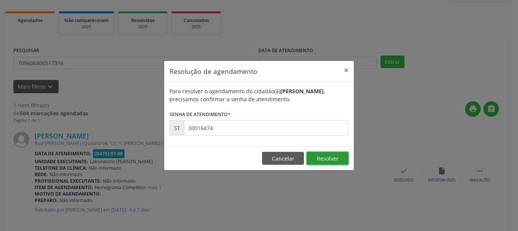
click at [339, 162] on button "Resolver" at bounding box center [327, 158] width 42 height 13
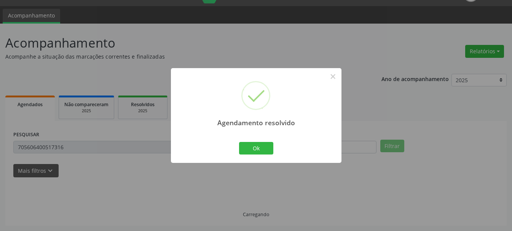
scroll to position [2, 0]
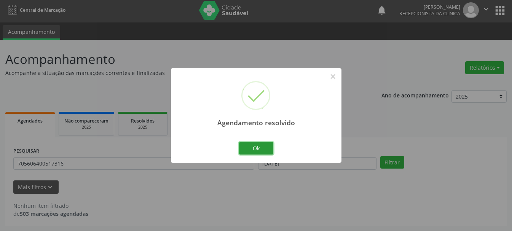
drag, startPoint x: 258, startPoint y: 149, endPoint x: 151, endPoint y: 150, distance: 106.6
click at [258, 148] on button "Ok" at bounding box center [256, 148] width 34 height 13
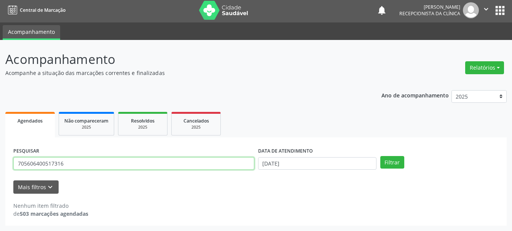
click at [130, 167] on input "705606400517316" at bounding box center [133, 163] width 241 height 13
type input "7"
type input "707405047754470"
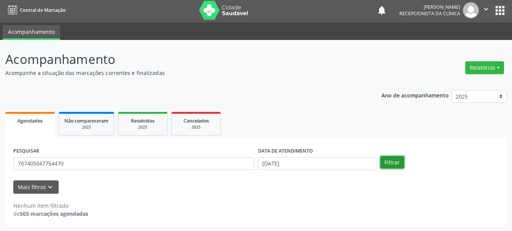
click at [396, 159] on button "Filtrar" at bounding box center [392, 162] width 24 height 13
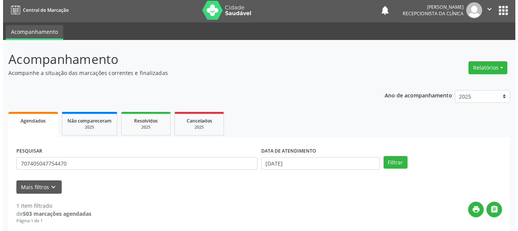
scroll to position [111, 0]
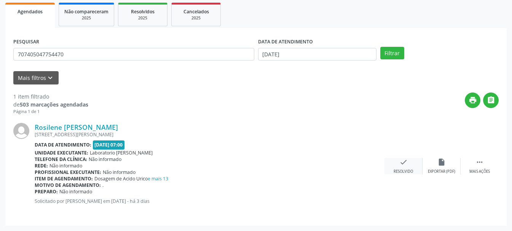
click at [406, 161] on icon "check" at bounding box center [403, 162] width 8 height 8
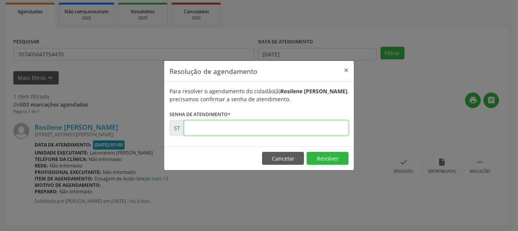
click at [255, 128] on input "text" at bounding box center [266, 127] width 164 height 15
type input "00016731"
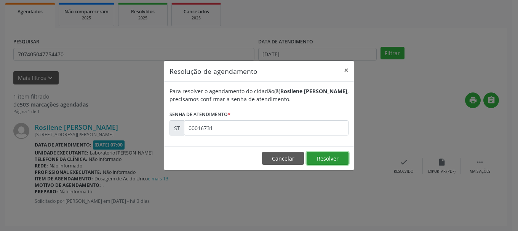
click at [317, 154] on button "Resolver" at bounding box center [327, 158] width 42 height 13
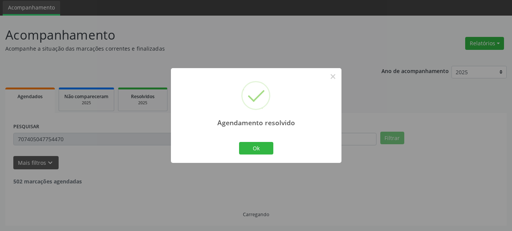
scroll to position [2, 0]
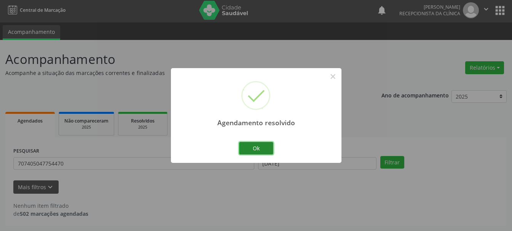
click at [253, 151] on button "Ok" at bounding box center [256, 148] width 34 height 13
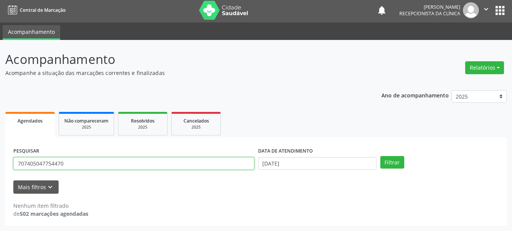
click at [242, 167] on input "707405047754470" at bounding box center [133, 163] width 241 height 13
type input "7"
type input "1"
type input "161239362720007"
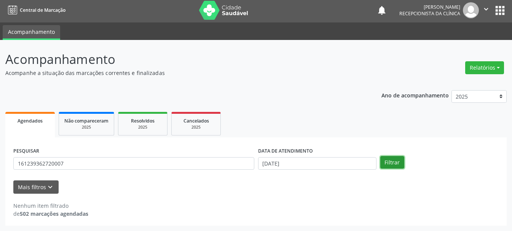
click at [395, 158] on button "Filtrar" at bounding box center [392, 162] width 24 height 13
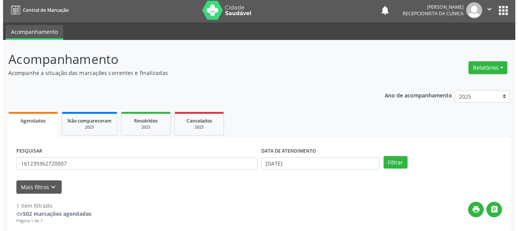
scroll to position [111, 0]
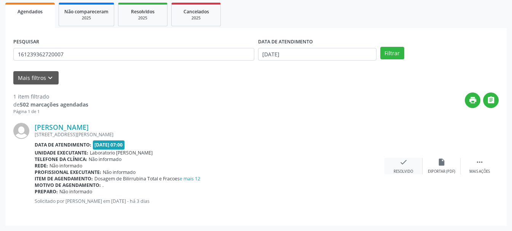
click at [404, 166] on icon "check" at bounding box center [403, 162] width 8 height 8
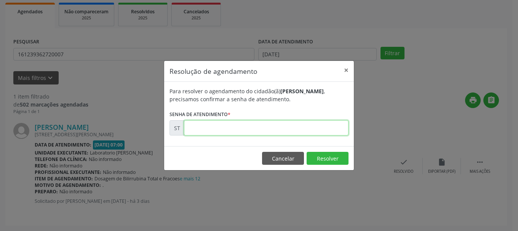
click at [253, 134] on input "text" at bounding box center [266, 127] width 164 height 15
type input "00016729"
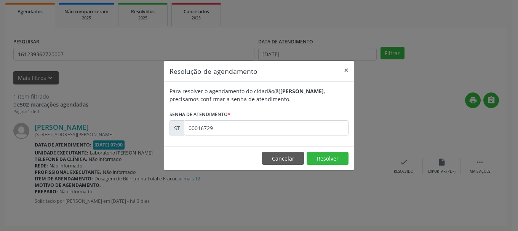
click at [339, 151] on footer "Cancelar Resolver" at bounding box center [259, 158] width 190 height 24
click at [337, 154] on button "Resolver" at bounding box center [327, 158] width 42 height 13
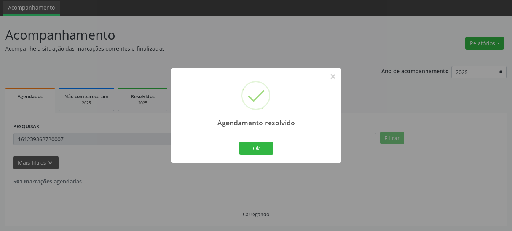
scroll to position [2, 0]
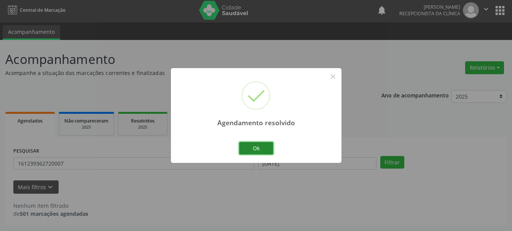
click at [257, 151] on button "Ok" at bounding box center [256, 148] width 34 height 13
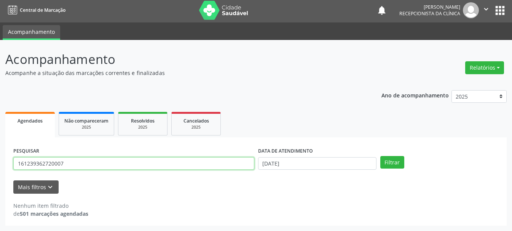
click at [203, 165] on input "161239362720007" at bounding box center [133, 163] width 241 height 13
type input "1"
type input "709006859656911"
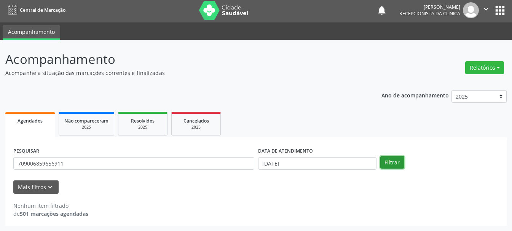
click at [395, 159] on button "Filtrar" at bounding box center [392, 162] width 24 height 13
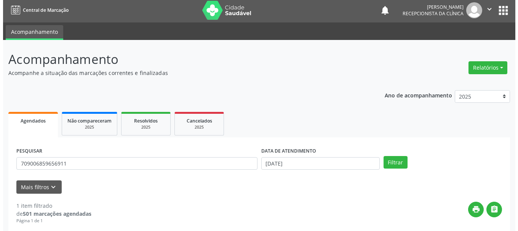
scroll to position [111, 0]
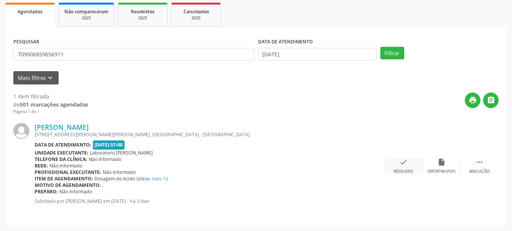
click at [403, 166] on icon "check" at bounding box center [403, 162] width 8 height 8
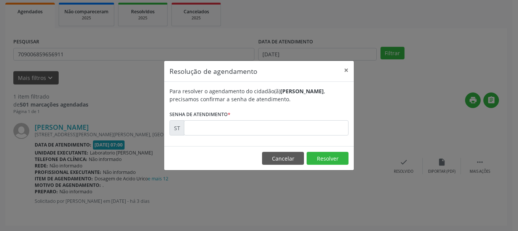
click at [219, 140] on div "Para resolver o agendamento do cidadão(ã) [PERSON_NAME] , precisamos confirmar …" at bounding box center [259, 114] width 190 height 64
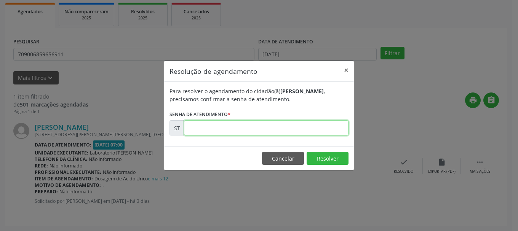
click at [224, 129] on input "text" at bounding box center [266, 127] width 164 height 15
type input "00016733"
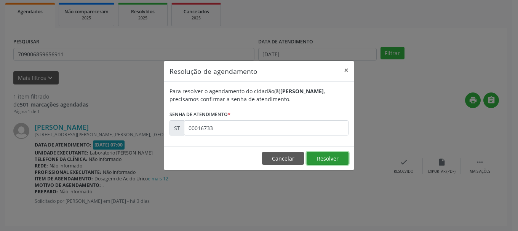
click at [329, 160] on button "Resolver" at bounding box center [327, 158] width 42 height 13
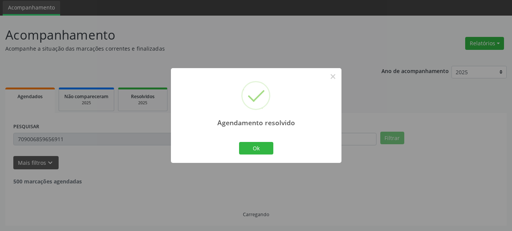
scroll to position [2, 0]
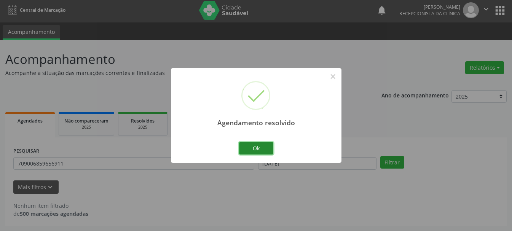
click at [258, 152] on button "Ok" at bounding box center [256, 148] width 34 height 13
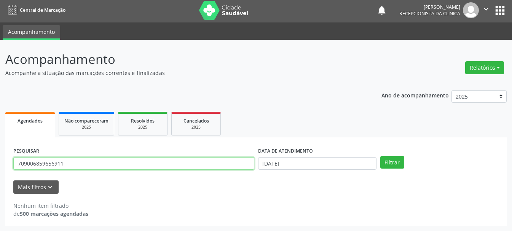
click at [214, 165] on input "709006859656911" at bounding box center [133, 163] width 241 height 13
type input "7"
type input "702404022237829"
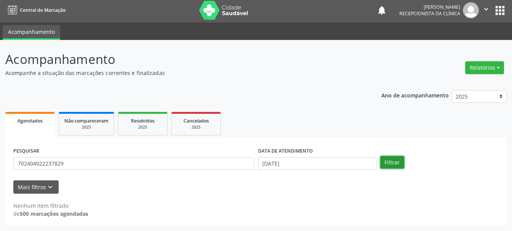
click at [390, 167] on button "Filtrar" at bounding box center [392, 162] width 24 height 13
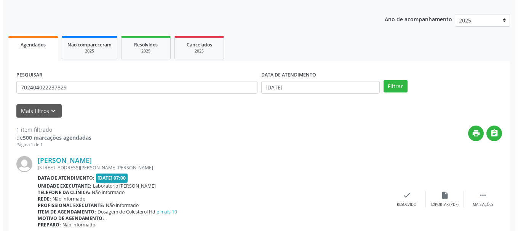
scroll to position [111, 0]
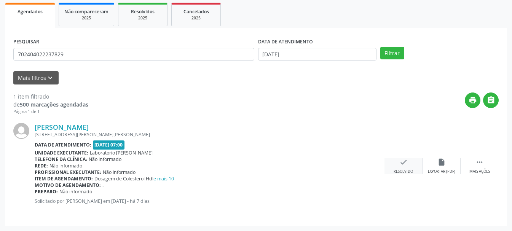
click at [403, 162] on icon "check" at bounding box center [403, 162] width 8 height 8
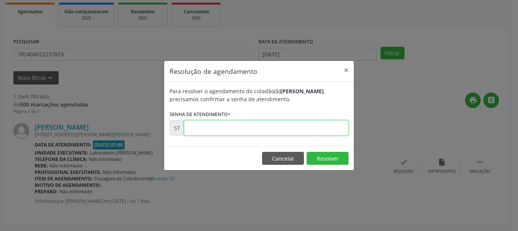
click at [217, 126] on input "text" at bounding box center [266, 127] width 164 height 15
type input "00016479"
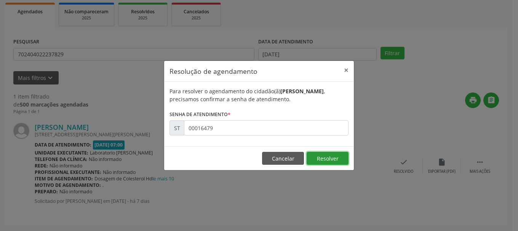
click at [337, 159] on button "Resolver" at bounding box center [327, 158] width 42 height 13
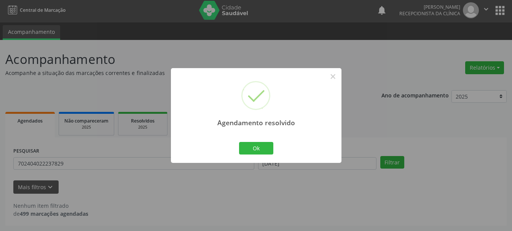
scroll to position [2, 0]
click at [263, 143] on button "Ok" at bounding box center [256, 148] width 34 height 13
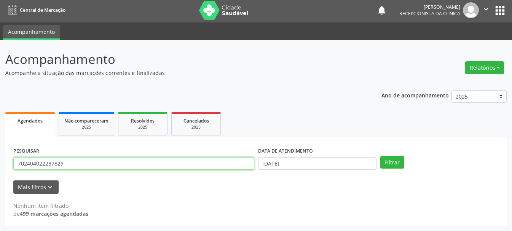
click at [169, 166] on input "702404022237829" at bounding box center [133, 163] width 241 height 13
type input "7"
type input "898004989053453"
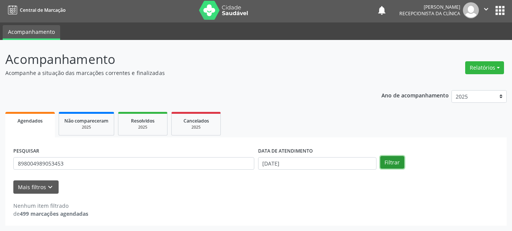
click at [400, 164] on button "Filtrar" at bounding box center [392, 162] width 24 height 13
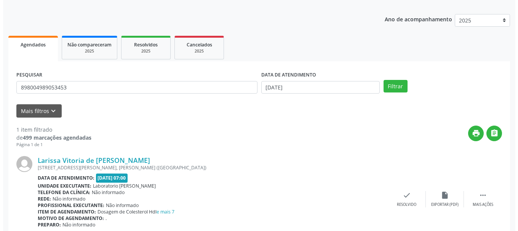
scroll to position [111, 0]
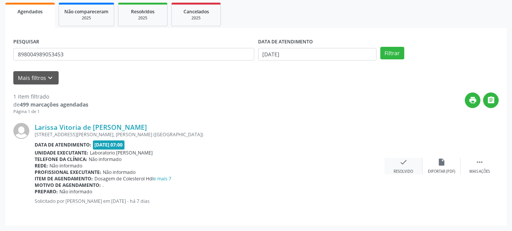
click at [406, 162] on icon "check" at bounding box center [403, 162] width 8 height 8
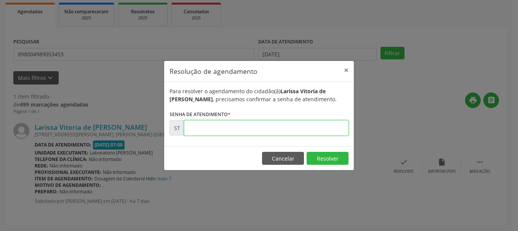
click at [269, 125] on input "text" at bounding box center [266, 127] width 164 height 15
type input "00016480"
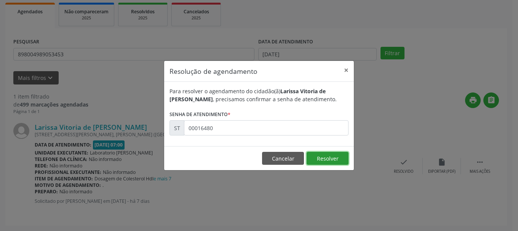
click at [316, 157] on button "Resolver" at bounding box center [327, 158] width 42 height 13
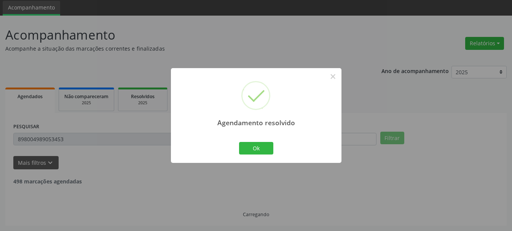
scroll to position [2, 0]
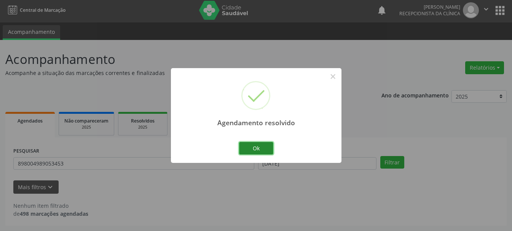
click at [265, 148] on button "Ok" at bounding box center [256, 148] width 34 height 13
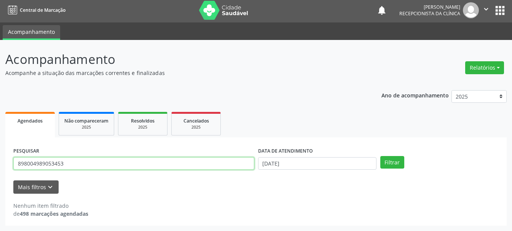
click at [209, 163] on input "898004989053453" at bounding box center [133, 163] width 241 height 13
type input "8"
type input "706000897351049"
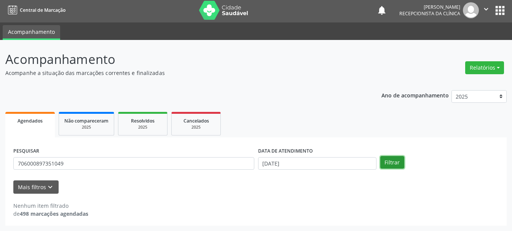
click at [388, 166] on button "Filtrar" at bounding box center [392, 162] width 24 height 13
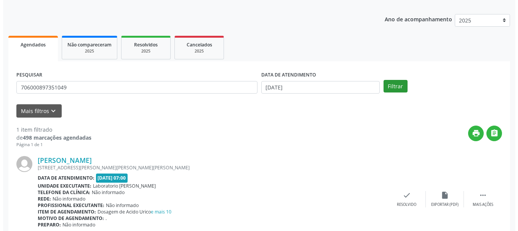
scroll to position [111, 0]
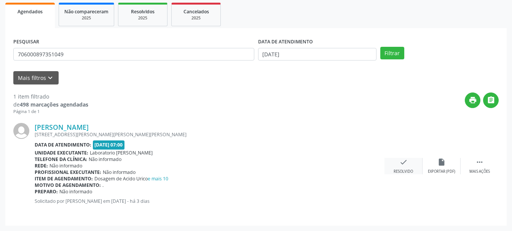
click at [403, 170] on div "Resolvido" at bounding box center [402, 171] width 19 height 5
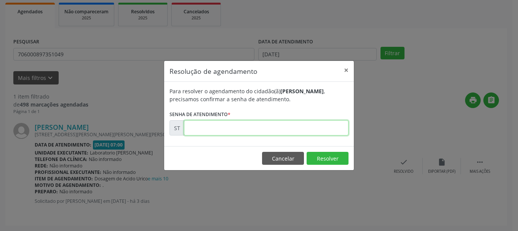
click at [263, 132] on input "text" at bounding box center [266, 127] width 164 height 15
type input "00016735"
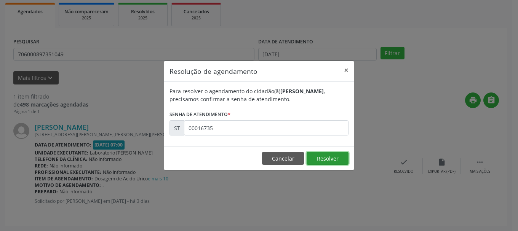
click at [327, 155] on button "Resolver" at bounding box center [327, 158] width 42 height 13
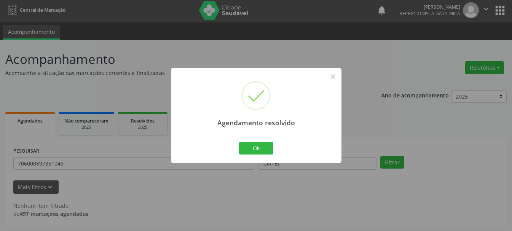
scroll to position [2, 0]
click at [261, 149] on button "Ok" at bounding box center [256, 148] width 34 height 13
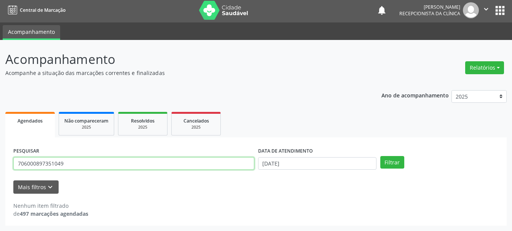
click at [212, 165] on input "706000897351049" at bounding box center [133, 163] width 241 height 13
type input "707502223398690"
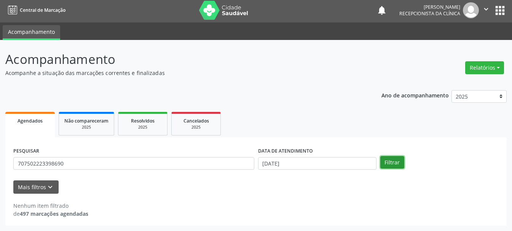
click at [385, 164] on button "Filtrar" at bounding box center [392, 162] width 24 height 13
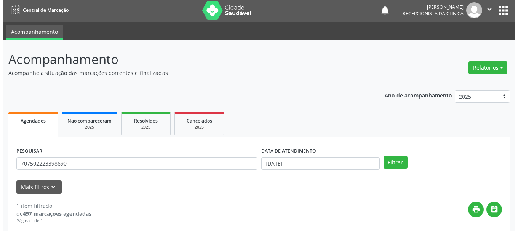
scroll to position [111, 0]
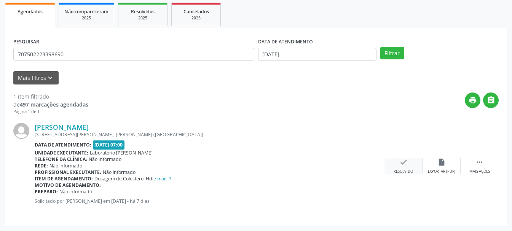
click at [403, 166] on icon "check" at bounding box center [403, 162] width 8 height 8
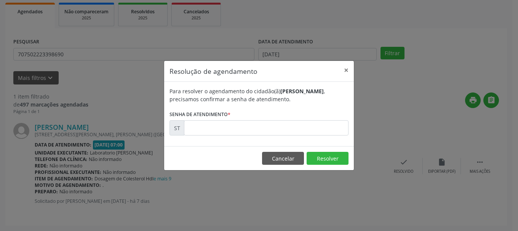
click at [245, 112] on form "Para resolver o agendamento do cidadão(ã) [PERSON_NAME] , precisamos confirmar …" at bounding box center [258, 111] width 179 height 48
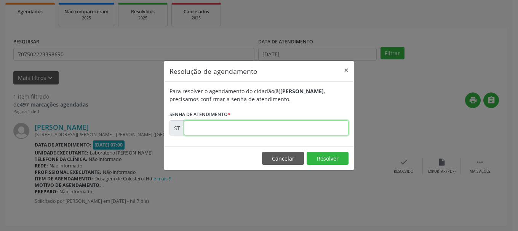
click at [233, 123] on input "text" at bounding box center [266, 127] width 164 height 15
type input "00016468"
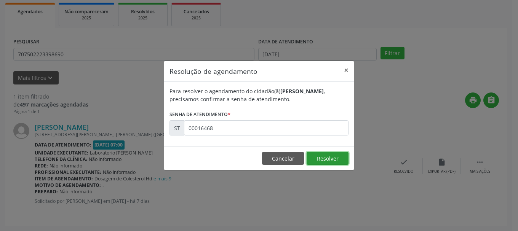
click at [341, 160] on button "Resolver" at bounding box center [327, 158] width 42 height 13
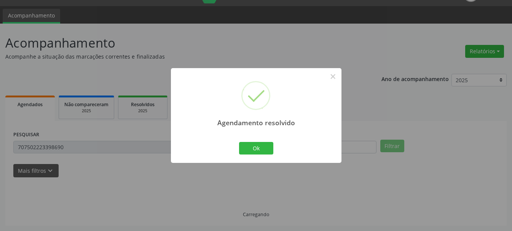
scroll to position [2, 0]
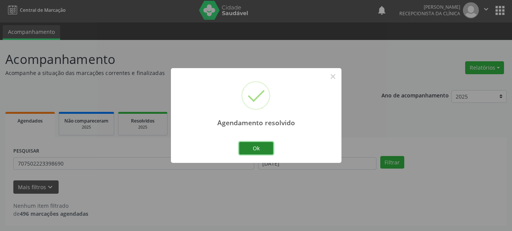
click at [261, 143] on button "Ok" at bounding box center [256, 148] width 34 height 13
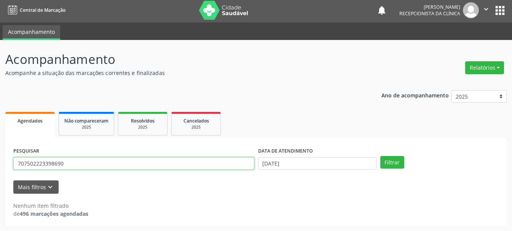
click at [183, 165] on input "707502223398690" at bounding box center [133, 163] width 241 height 13
type input "7"
type input "209278681340004"
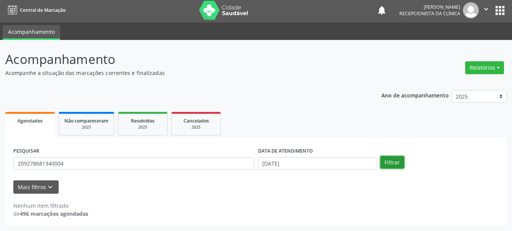
click at [385, 163] on button "Filtrar" at bounding box center [392, 162] width 24 height 13
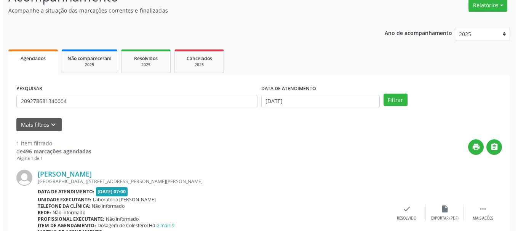
scroll to position [102, 0]
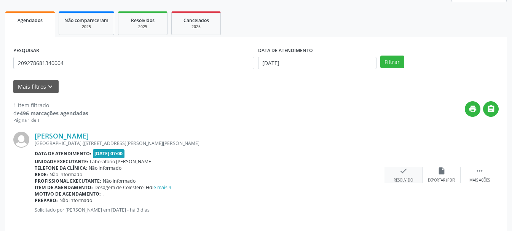
click at [410, 181] on div "Resolvido" at bounding box center [402, 180] width 19 height 5
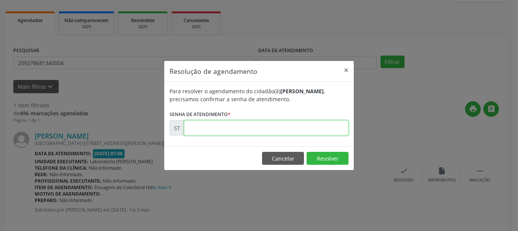
click at [253, 130] on input "text" at bounding box center [266, 127] width 164 height 15
type input "00016700"
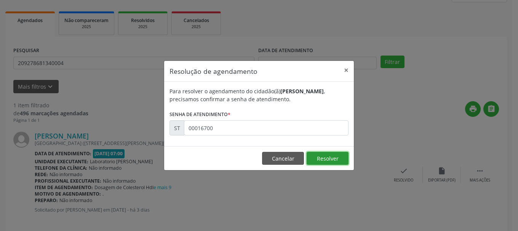
drag, startPoint x: 340, startPoint y: 164, endPoint x: 342, endPoint y: 161, distance: 4.3
click at [340, 163] on button "Resolver" at bounding box center [327, 158] width 42 height 13
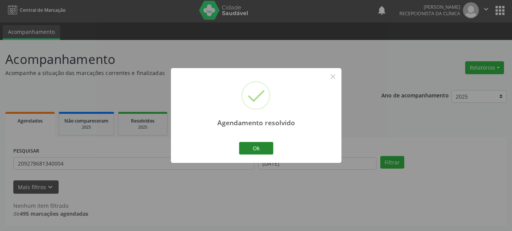
scroll to position [2, 0]
click at [248, 148] on button "Ok" at bounding box center [256, 148] width 34 height 13
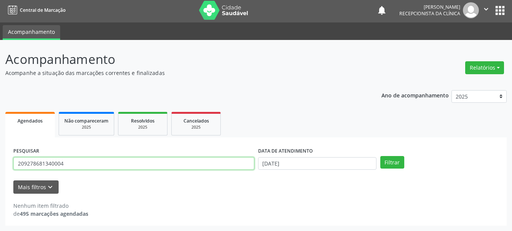
click at [82, 164] on input "209278681340004" at bounding box center [133, 163] width 241 height 13
type input "2"
type input "898004120705767"
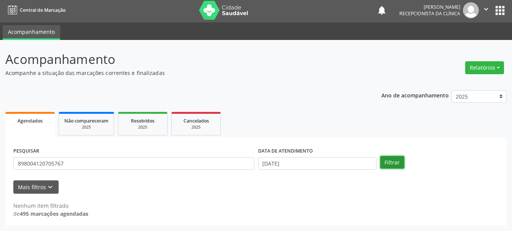
click at [385, 162] on button "Filtrar" at bounding box center [392, 162] width 24 height 13
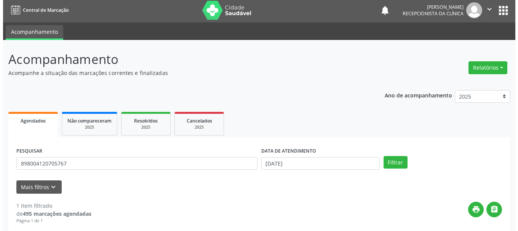
scroll to position [111, 0]
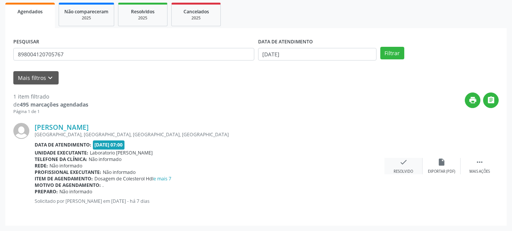
click at [404, 160] on icon "check" at bounding box center [403, 162] width 8 height 8
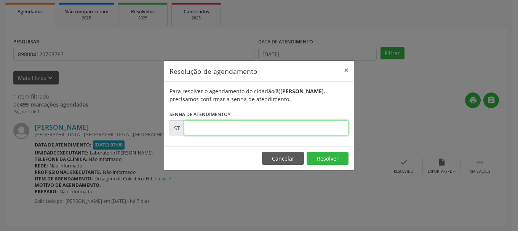
click at [258, 123] on input "text" at bounding box center [266, 127] width 164 height 15
type input "00016478"
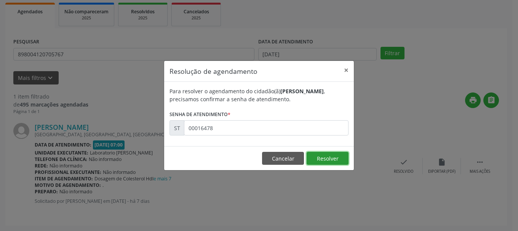
click at [326, 155] on button "Resolver" at bounding box center [327, 158] width 42 height 13
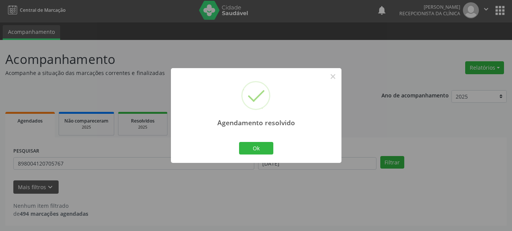
scroll to position [2, 0]
click at [332, 76] on button "×" at bounding box center [332, 76] width 13 height 13
